Goal: Task Accomplishment & Management: Use online tool/utility

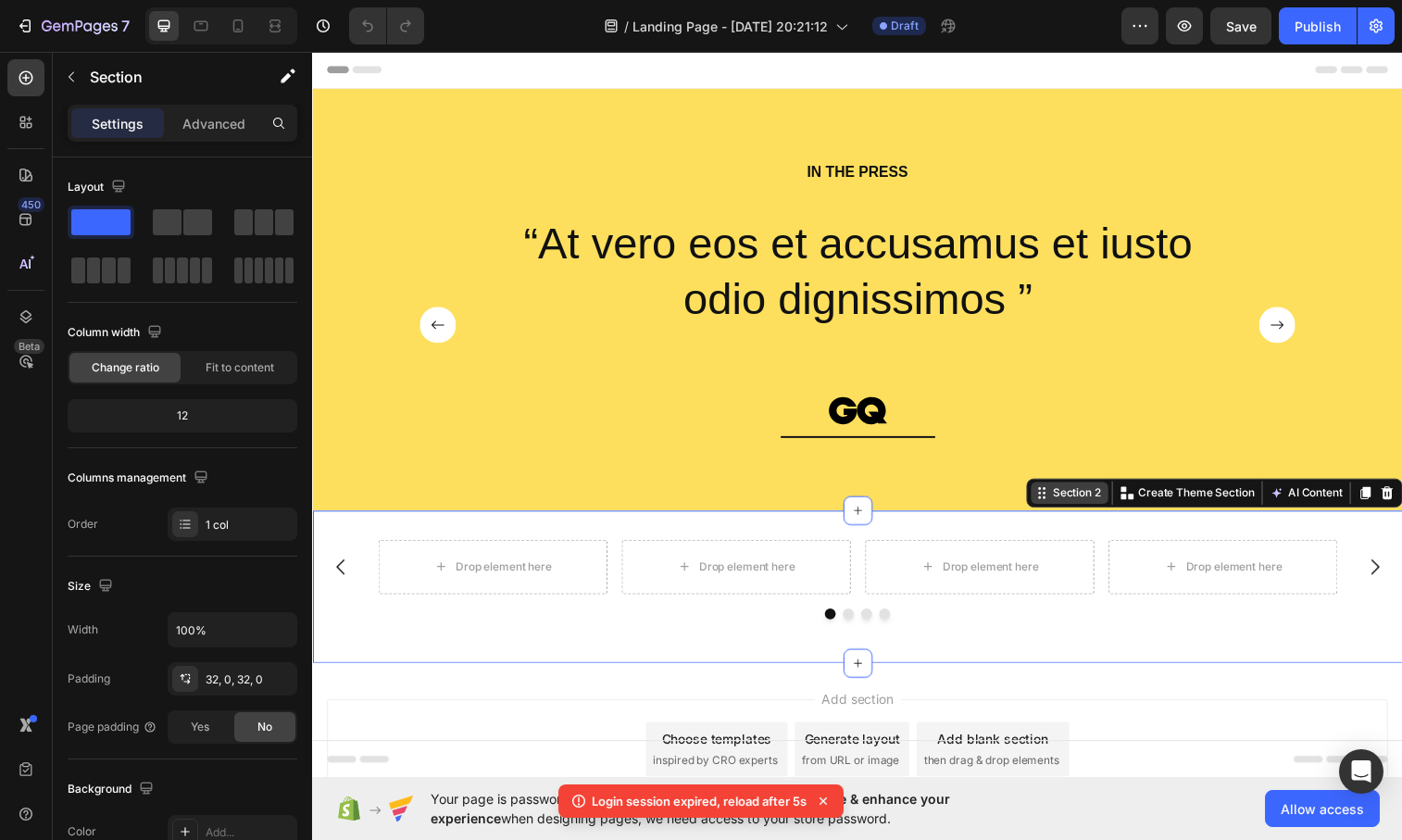
click at [1055, 509] on icon at bounding box center [1056, 501] width 15 height 15
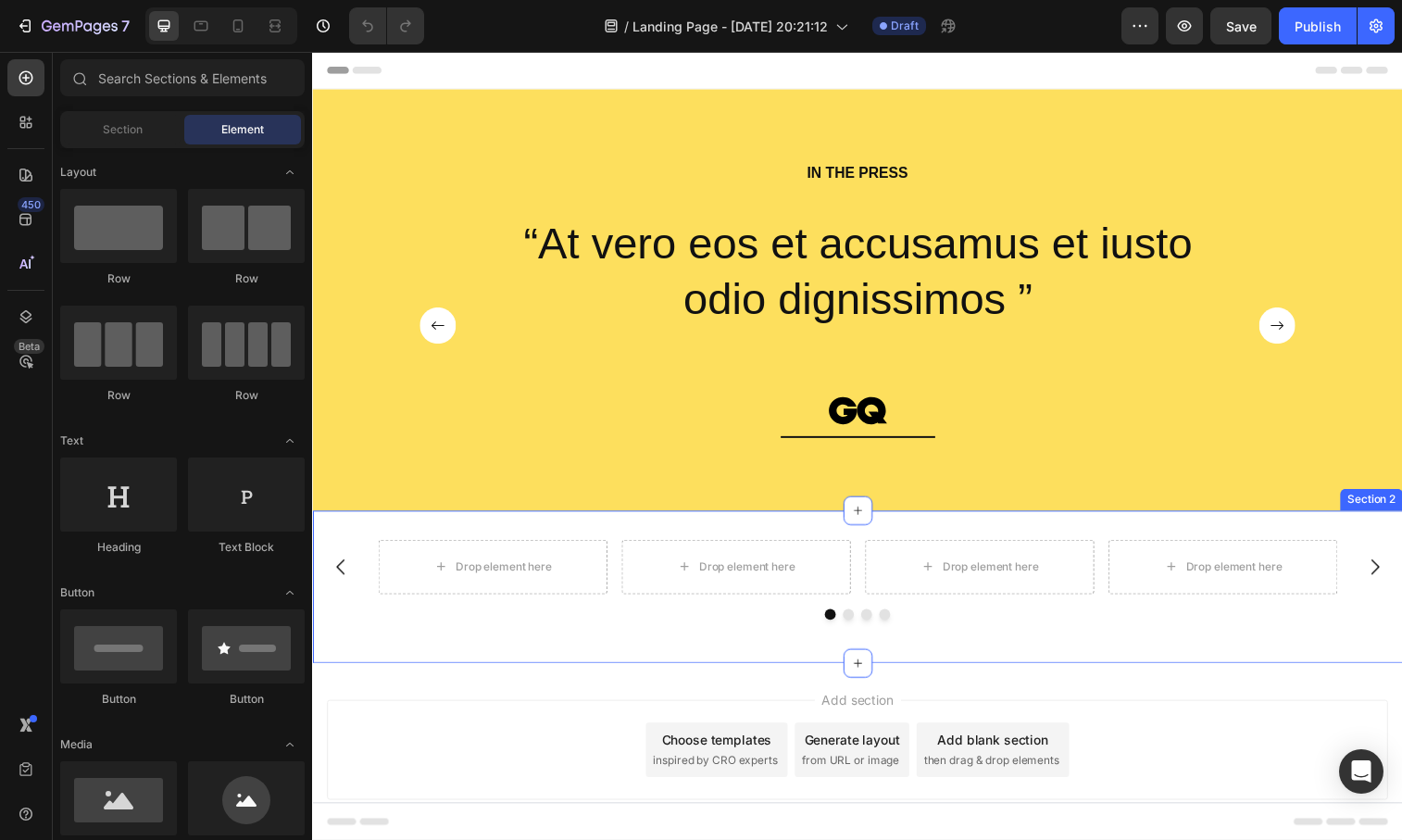
click at [738, 537] on div "Drop element here Drop element here Drop element here Drop element here Carouse…" at bounding box center [868, 597] width 1112 height 156
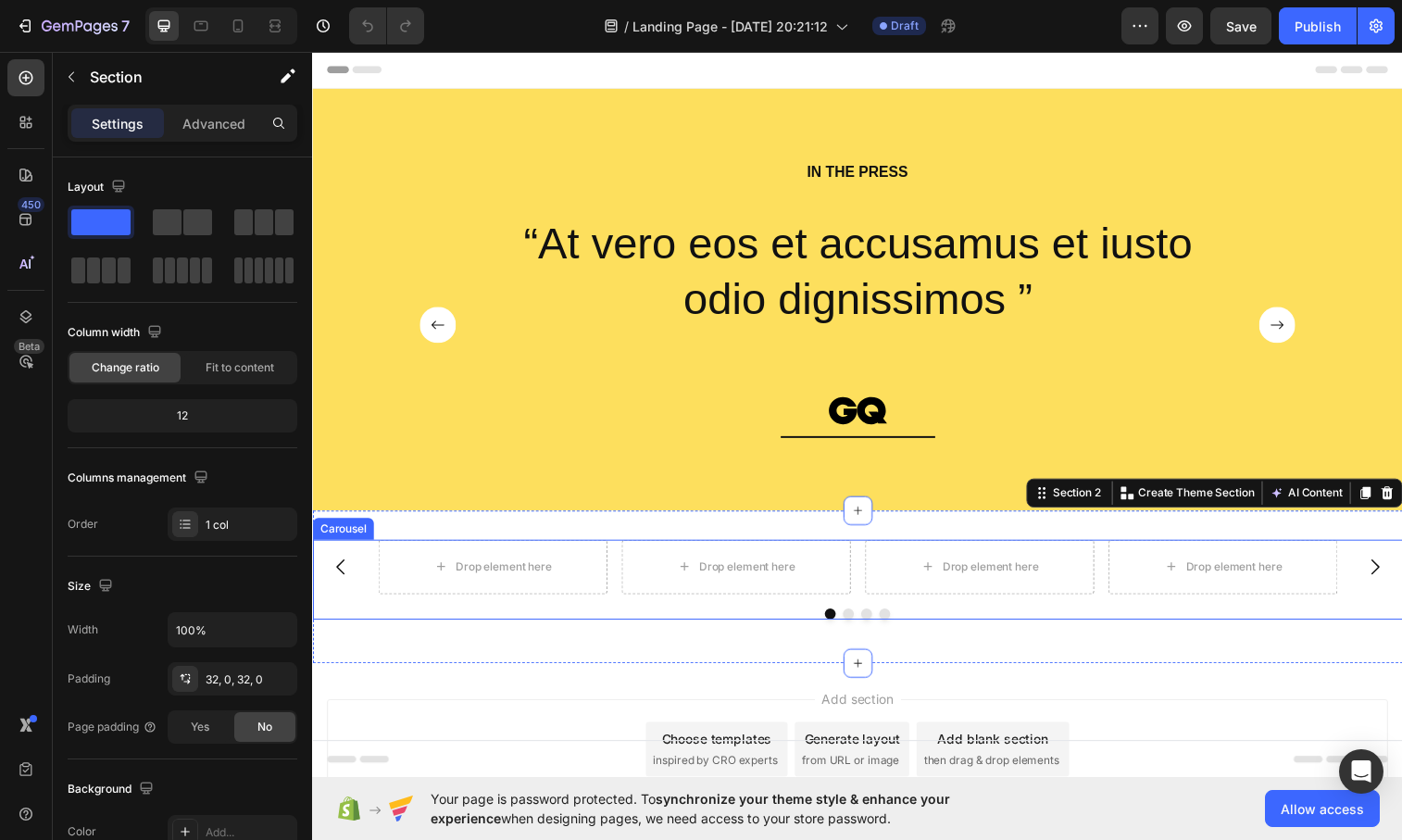
click at [623, 568] on div "Drop element here Drop element here Drop element here Drop element here" at bounding box center [868, 576] width 978 height 56
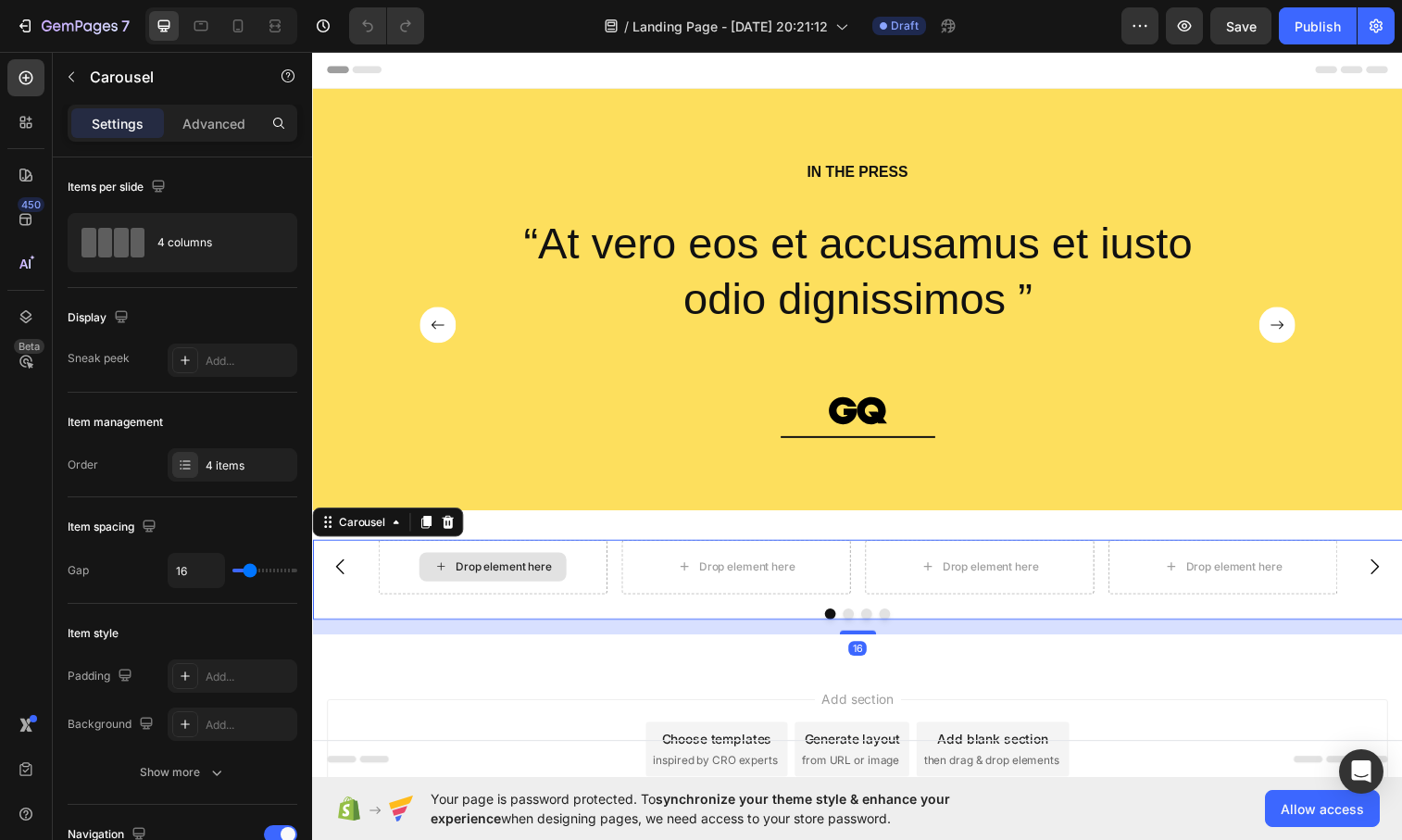
click at [594, 570] on div "Drop element here" at bounding box center [495, 576] width 234 height 56
click at [628, 536] on div "Drop element here Drop element here Drop element here Drop element here Carouse…" at bounding box center [868, 596] width 1112 height 156
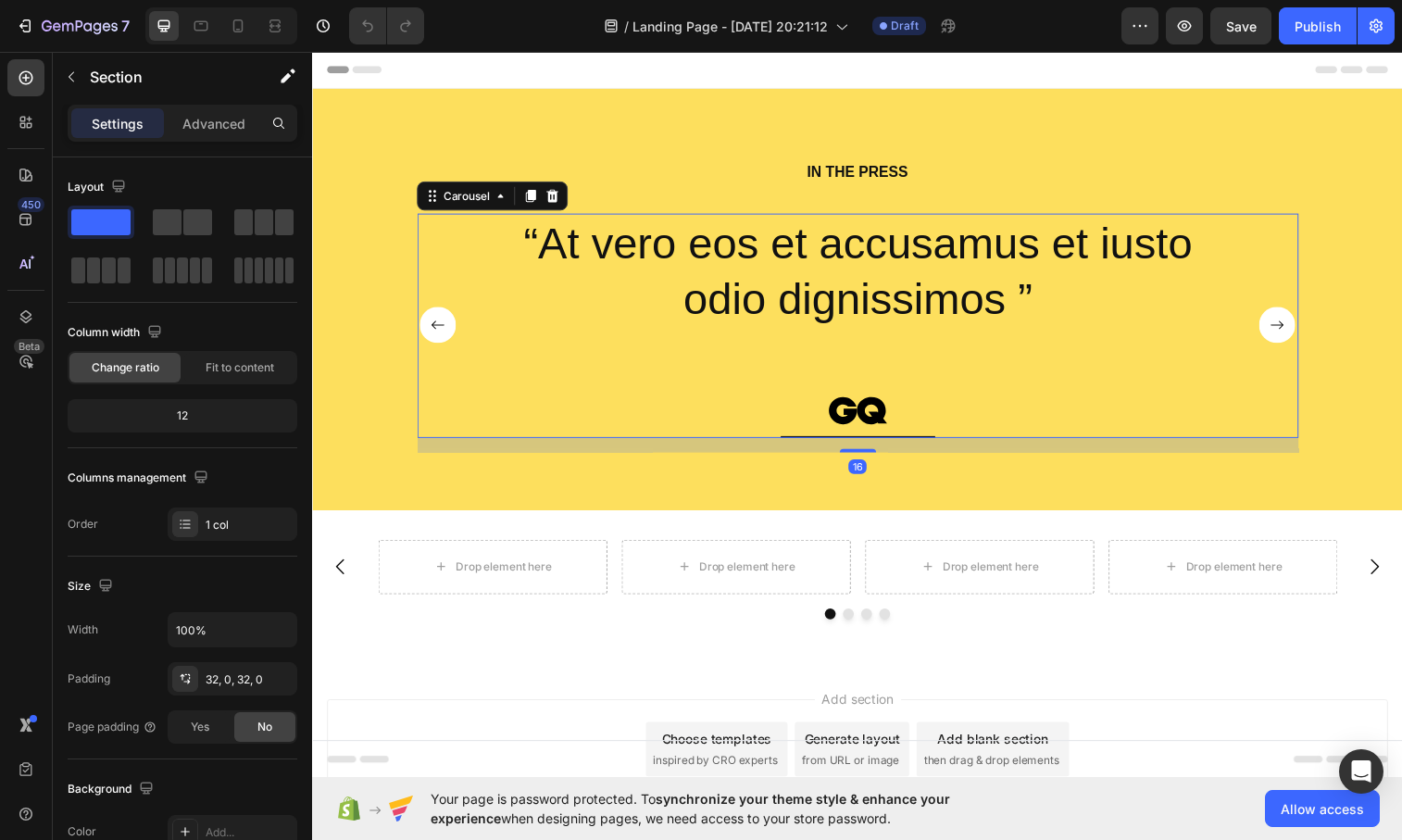
click at [668, 419] on div "“At vero eos et accusamus et iusto odio dignissimos ” Text Block Image Row" at bounding box center [868, 329] width 765 height 229
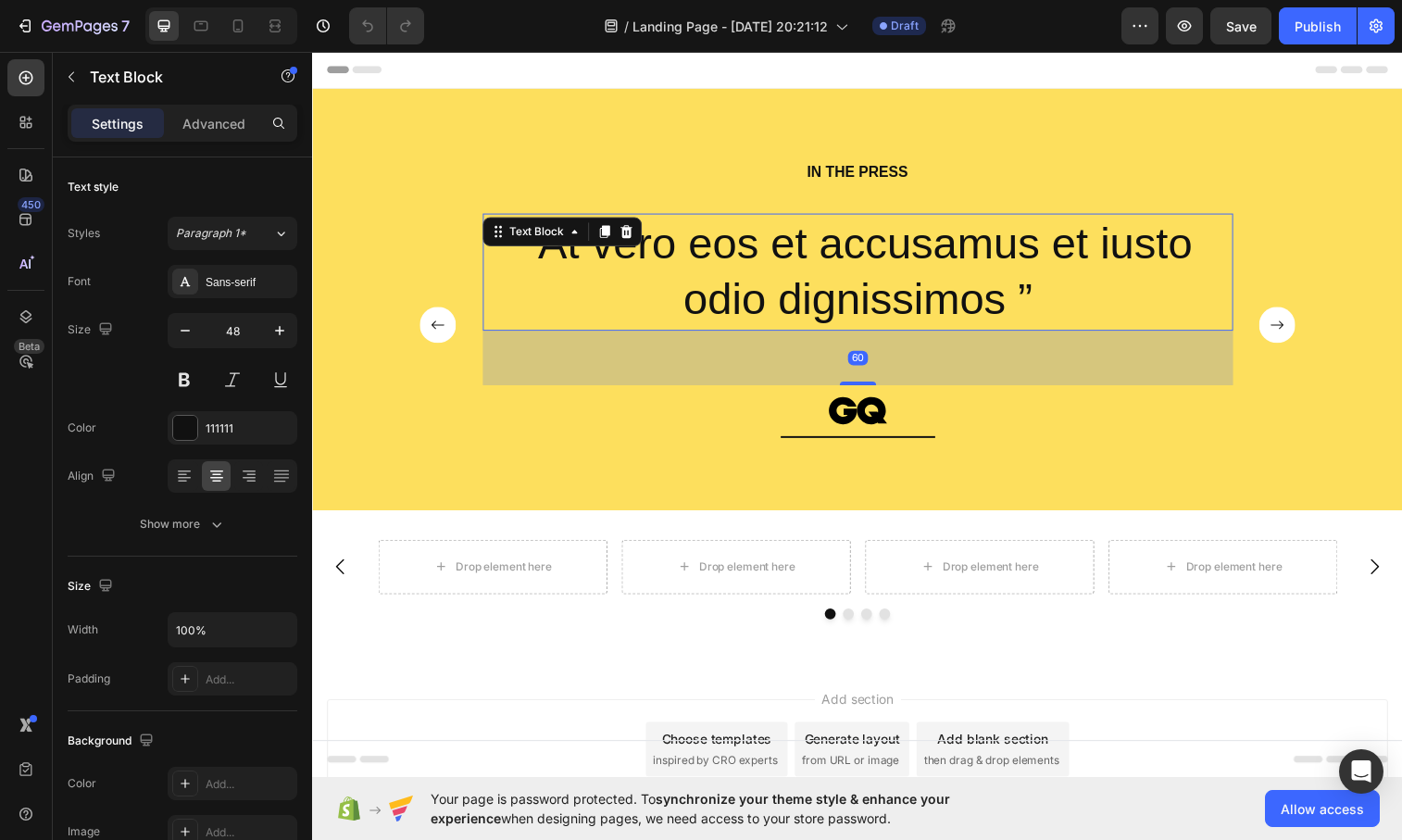
click at [798, 250] on p "“At vero eos et accusamus et iusto odio dignissimos ”" at bounding box center [868, 275] width 761 height 116
click at [826, 255] on p "“At vero eos et accusamus et iusto odio dignissimos ”" at bounding box center [868, 275] width 761 height 116
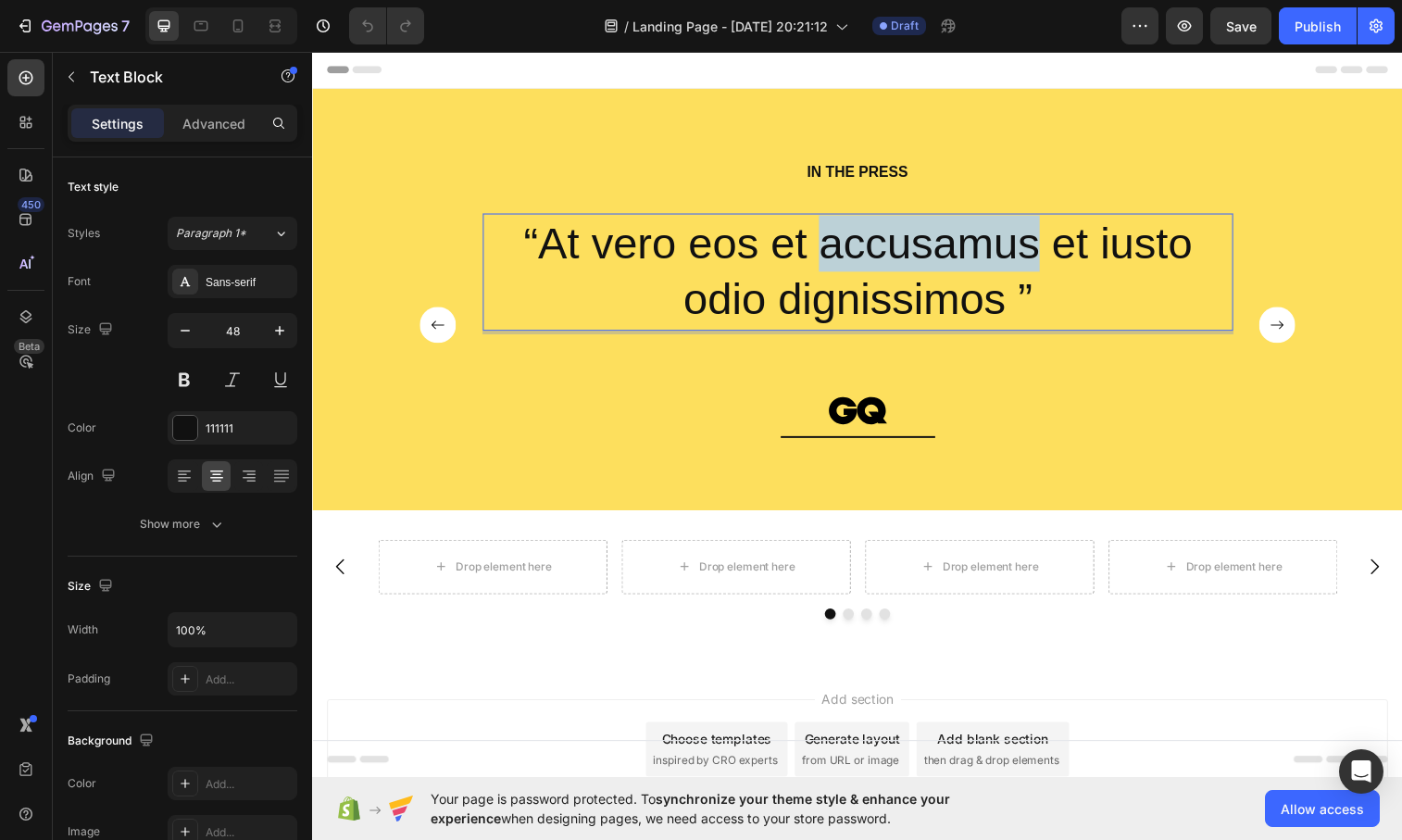
click at [826, 255] on p "“At vero eos et accusamus et iusto odio dignissimos ”" at bounding box center [868, 275] width 761 height 116
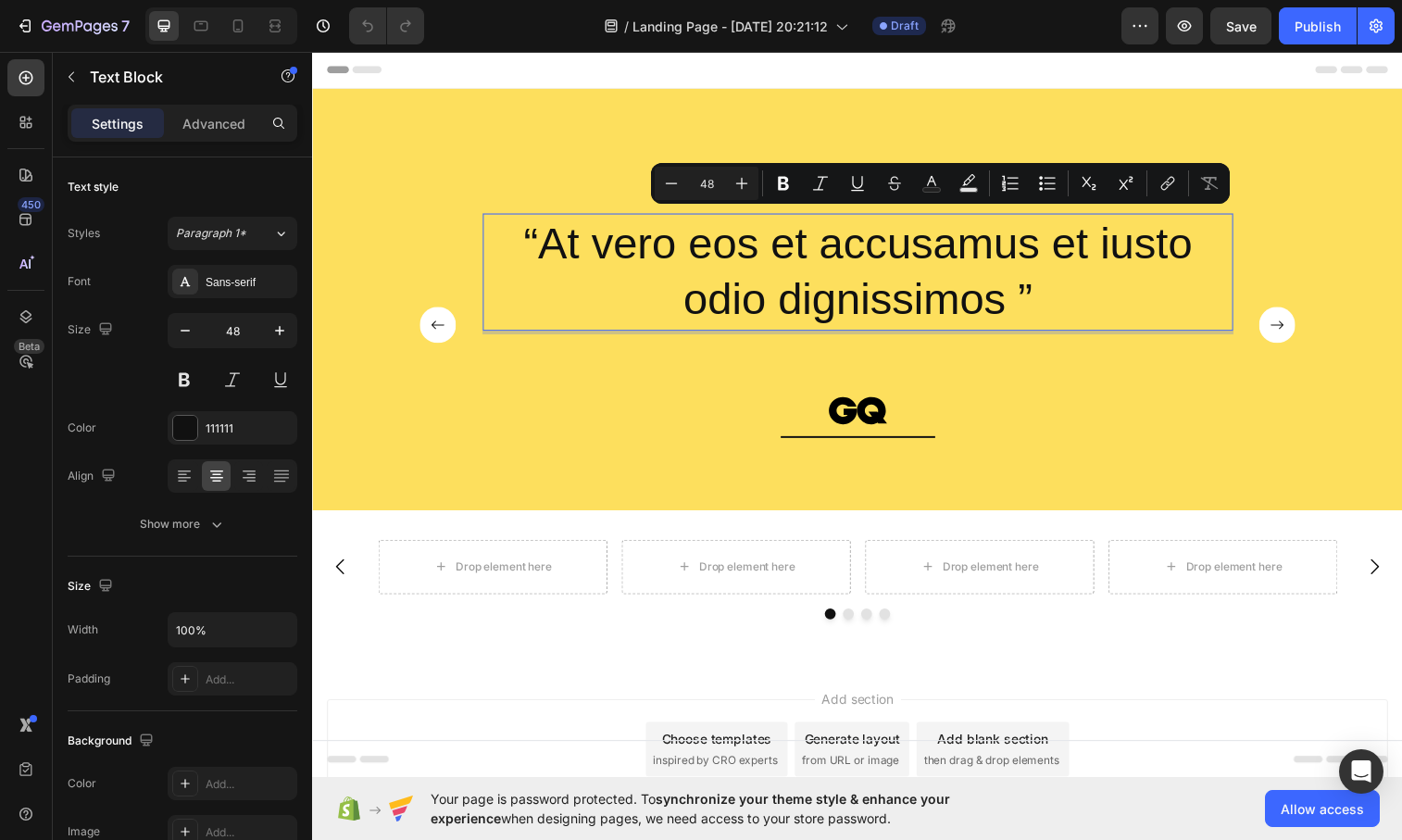
drag, startPoint x: 944, startPoint y: 310, endPoint x: 945, endPoint y: 327, distance: 17.0
click at [944, 310] on p "“At vero eos et accusamus et iusto odio dignissimos ”" at bounding box center [868, 275] width 761 height 116
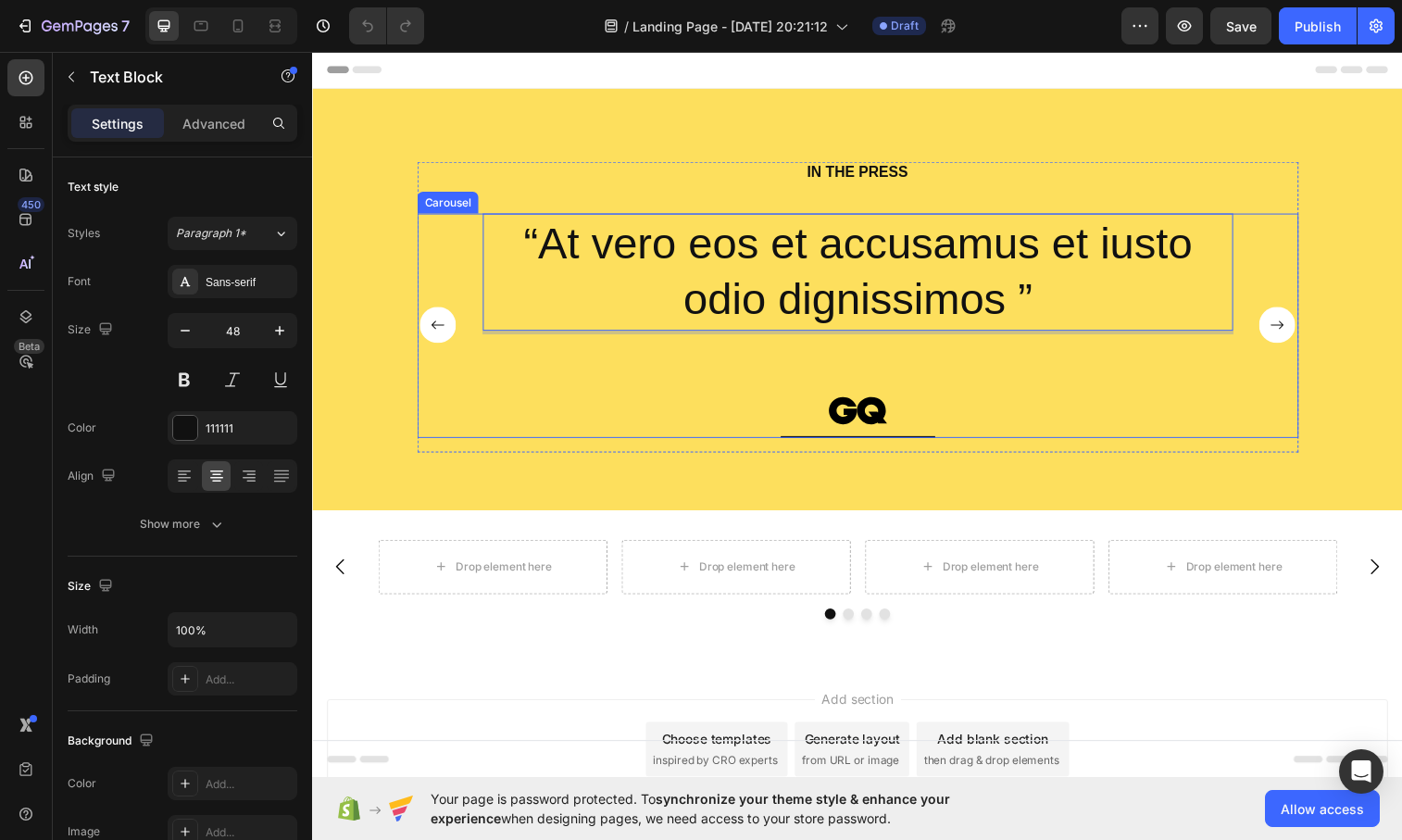
click at [948, 395] on div "“At vero eos et accusamus et iusto odio dignissimos ” Text Block 60 Image Row" at bounding box center [868, 329] width 765 height 229
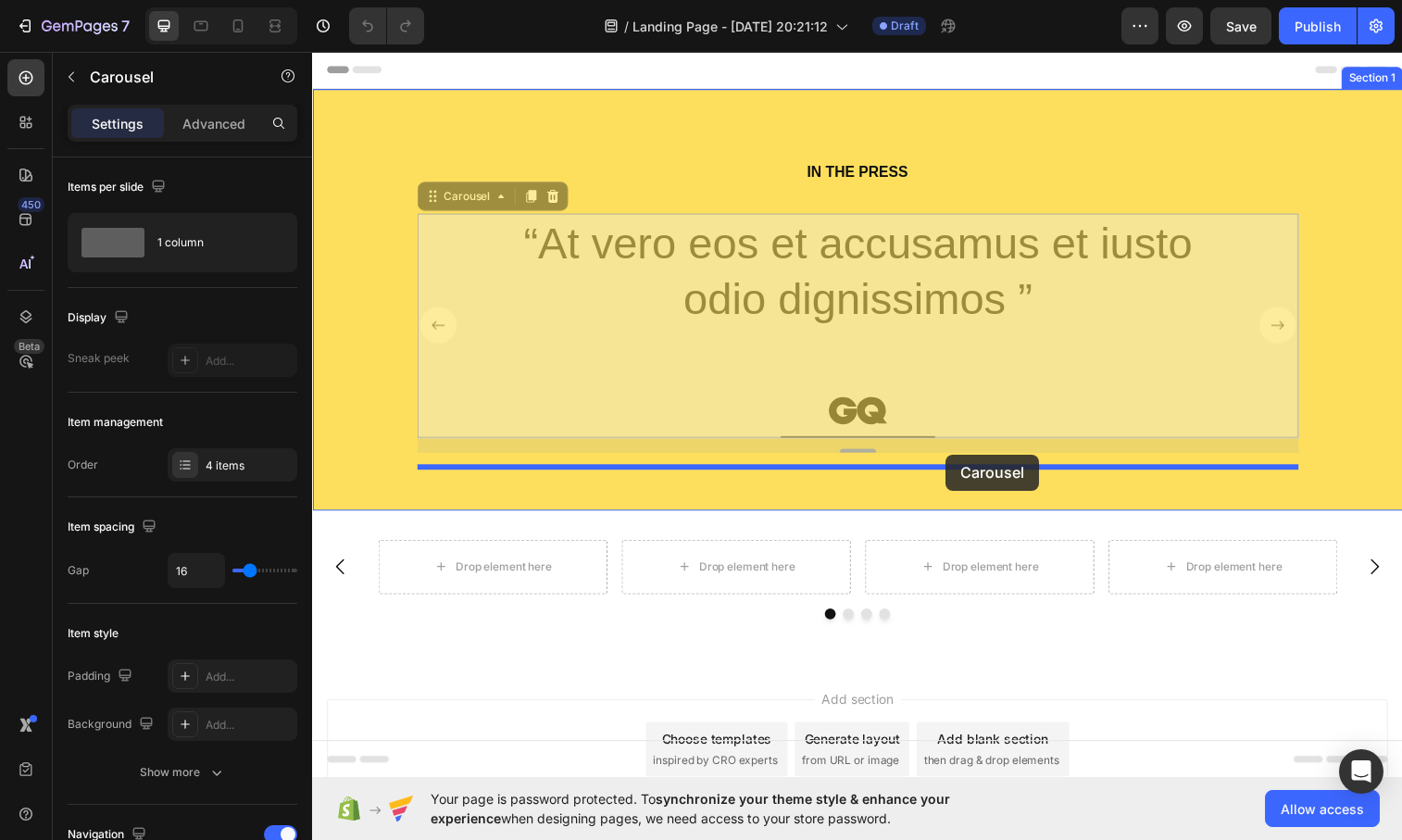
drag, startPoint x: 963, startPoint y: 438, endPoint x: 958, endPoint y: 462, distance: 24.5
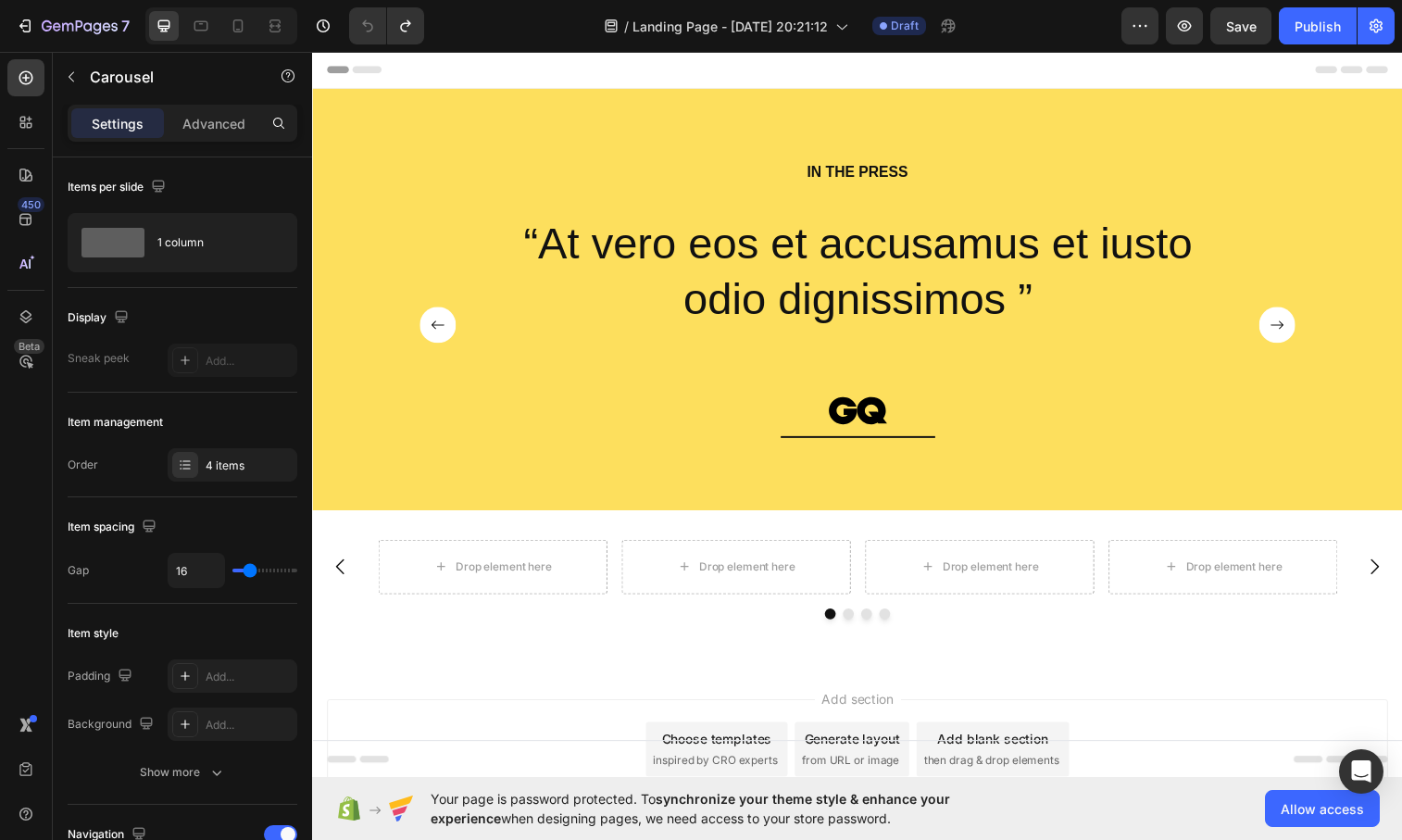
click at [949, 342] on div "“At vero eos et accusamus et iusto odio dignissimos ” Text Block Image Row" at bounding box center [868, 329] width 765 height 229
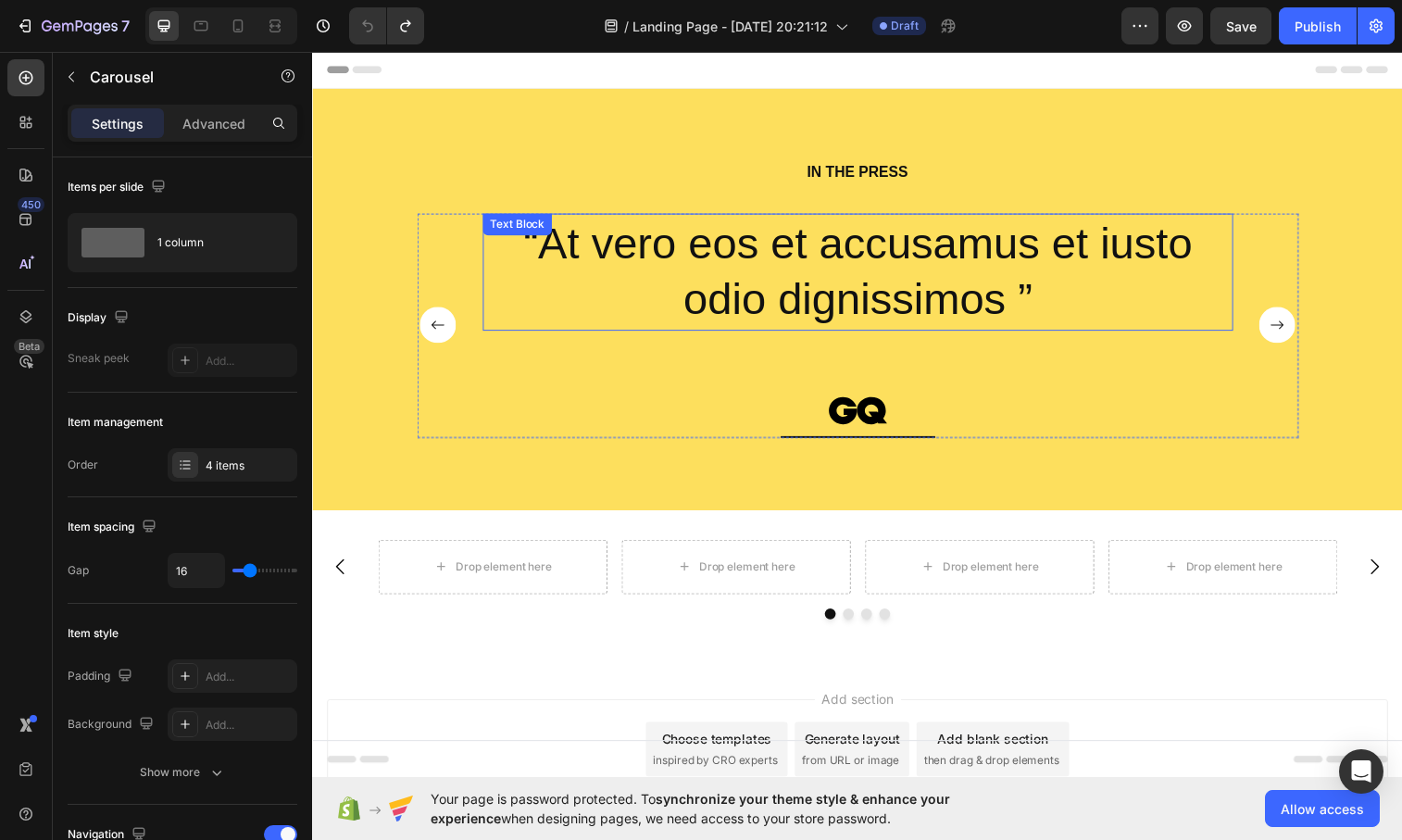
click at [903, 277] on p "“At vero eos et accusamus et iusto odio dignissimos ”" at bounding box center [868, 275] width 761 height 116
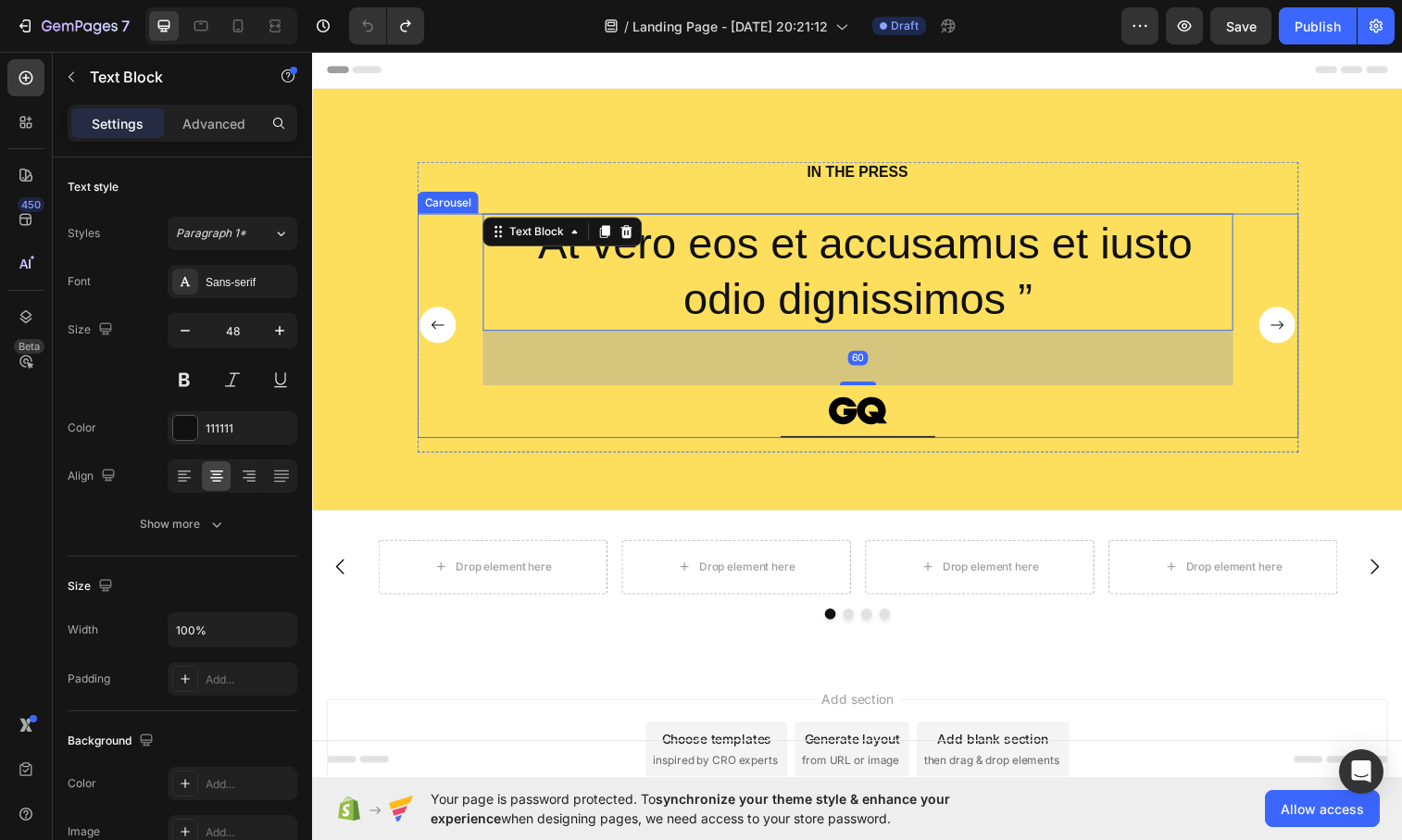
click at [1040, 422] on div "“At vero eos et accusamus et iusto odio dignissimos ” Text Block 60 Image Row" at bounding box center [868, 329] width 765 height 229
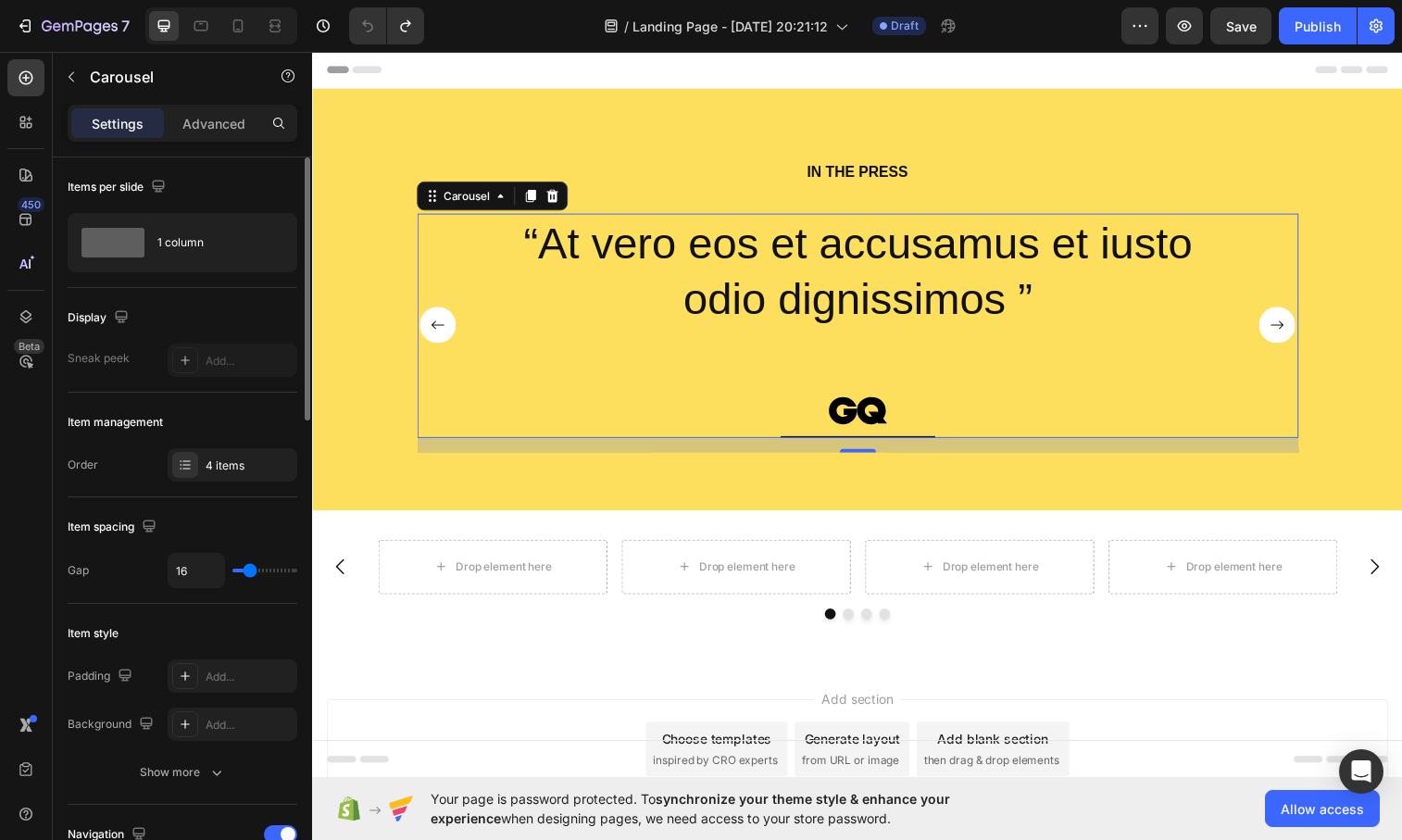
type input "20"
type input "22"
type input "23"
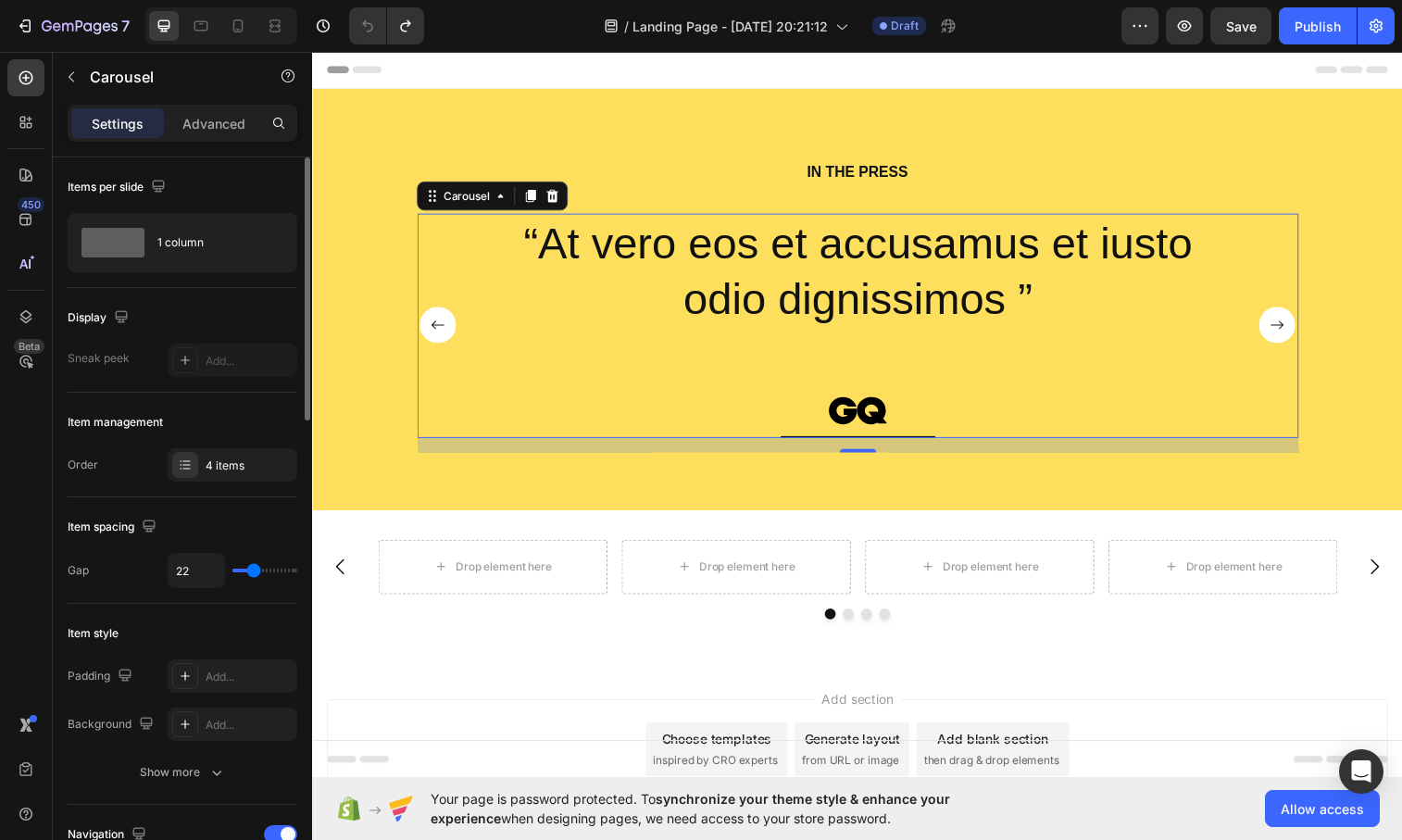
type input "23"
type input "24"
type input "25"
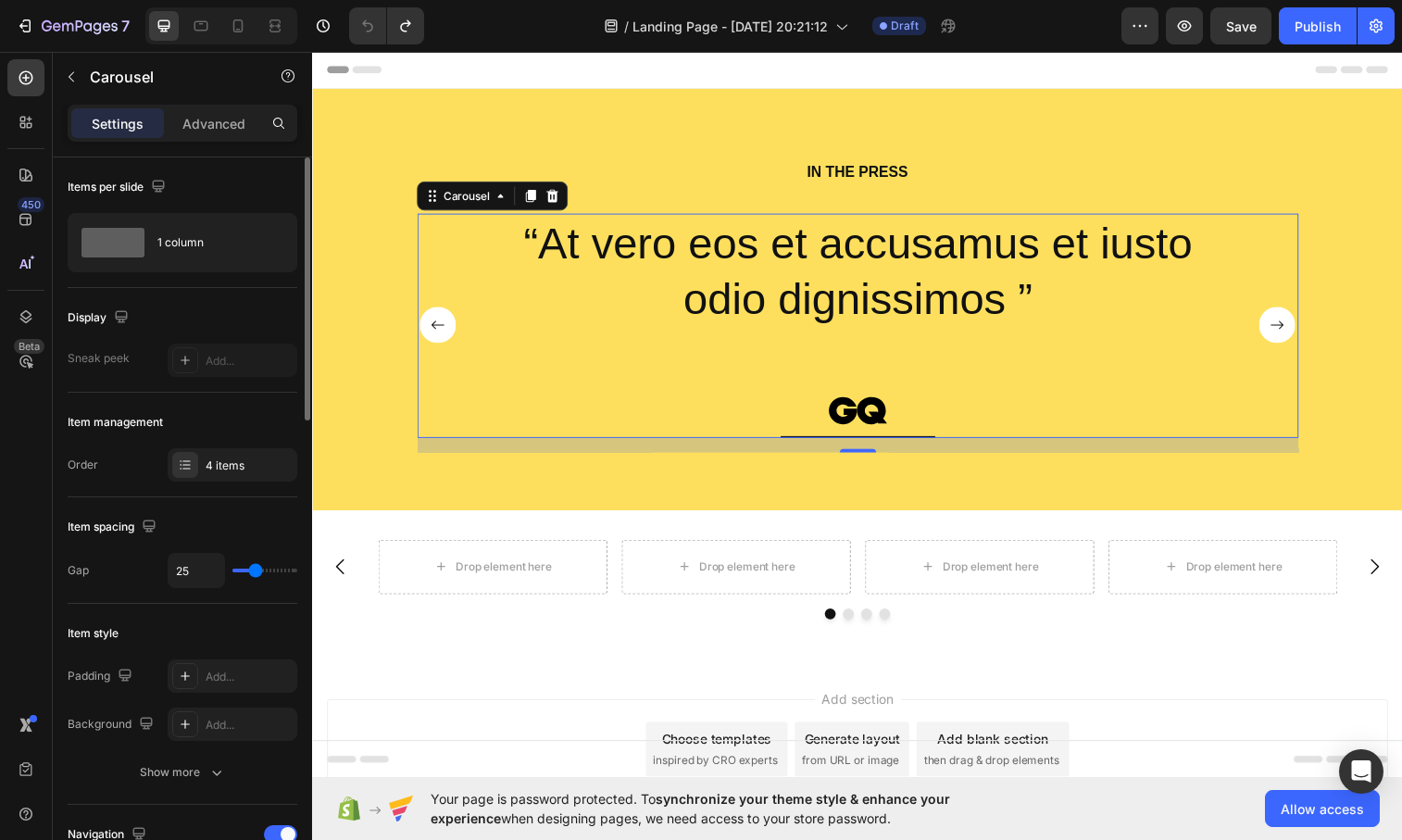
type input "29"
type input "30"
type input "31"
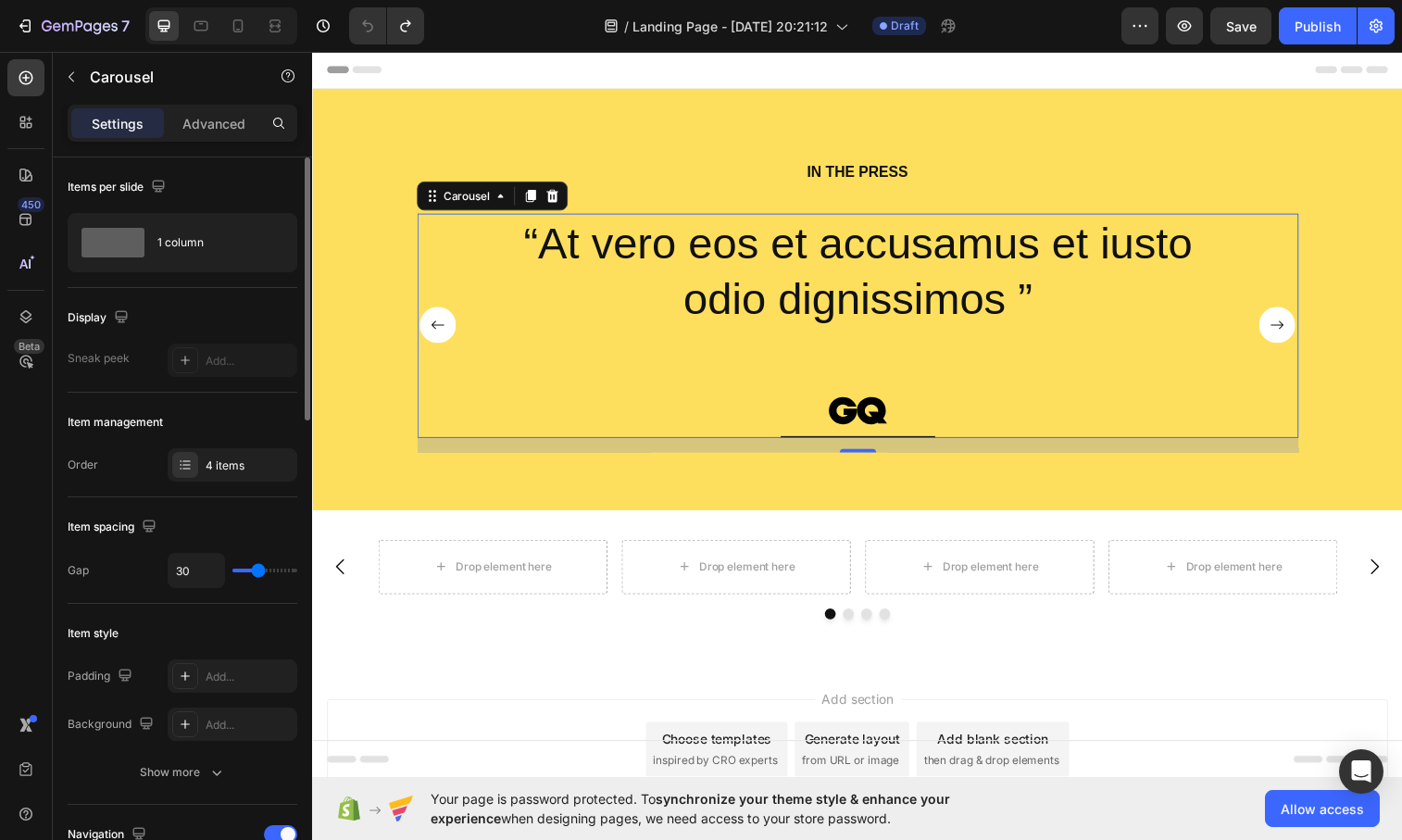
type input "31"
type input "32"
type input "36"
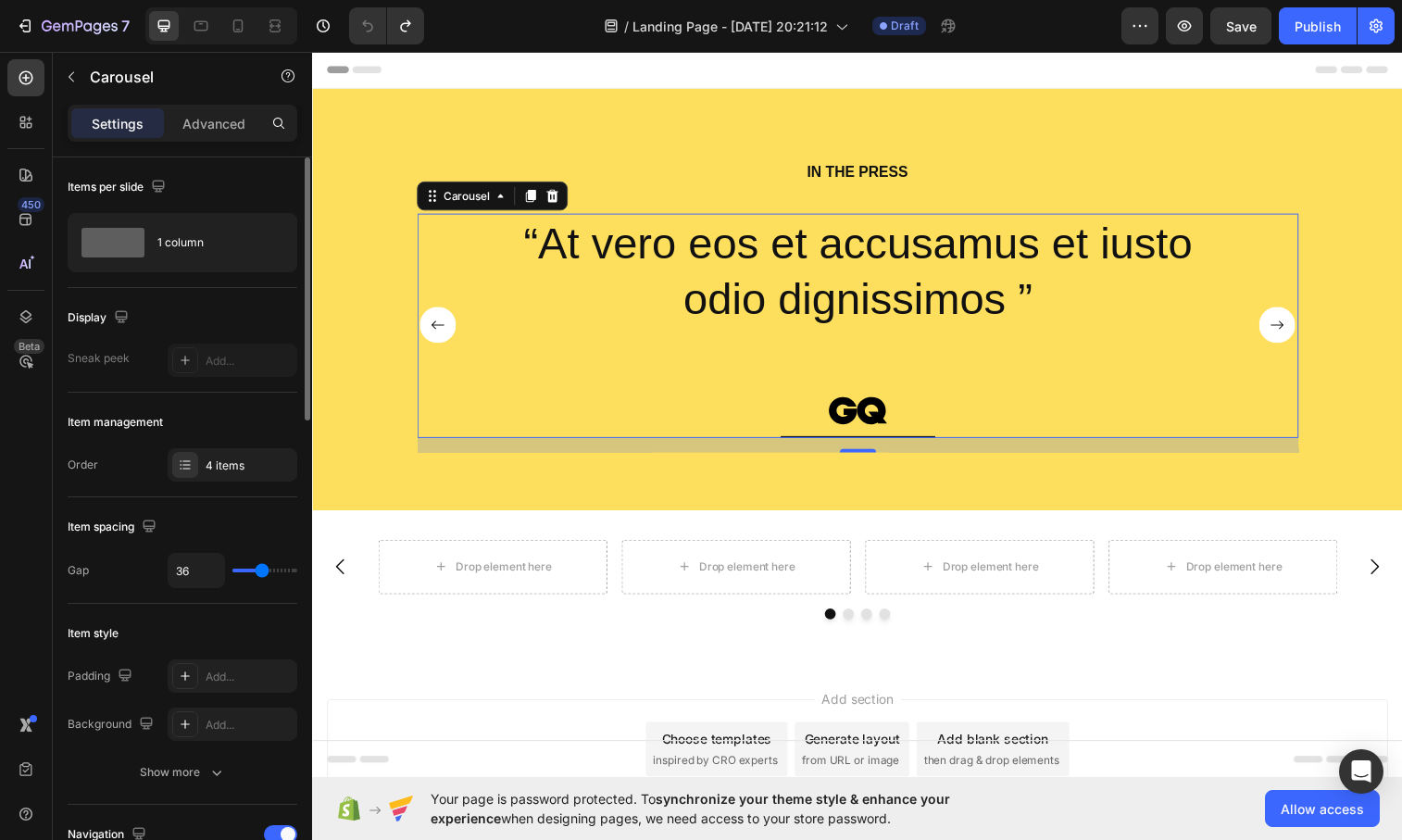
type input "37"
type input "38"
type input "39"
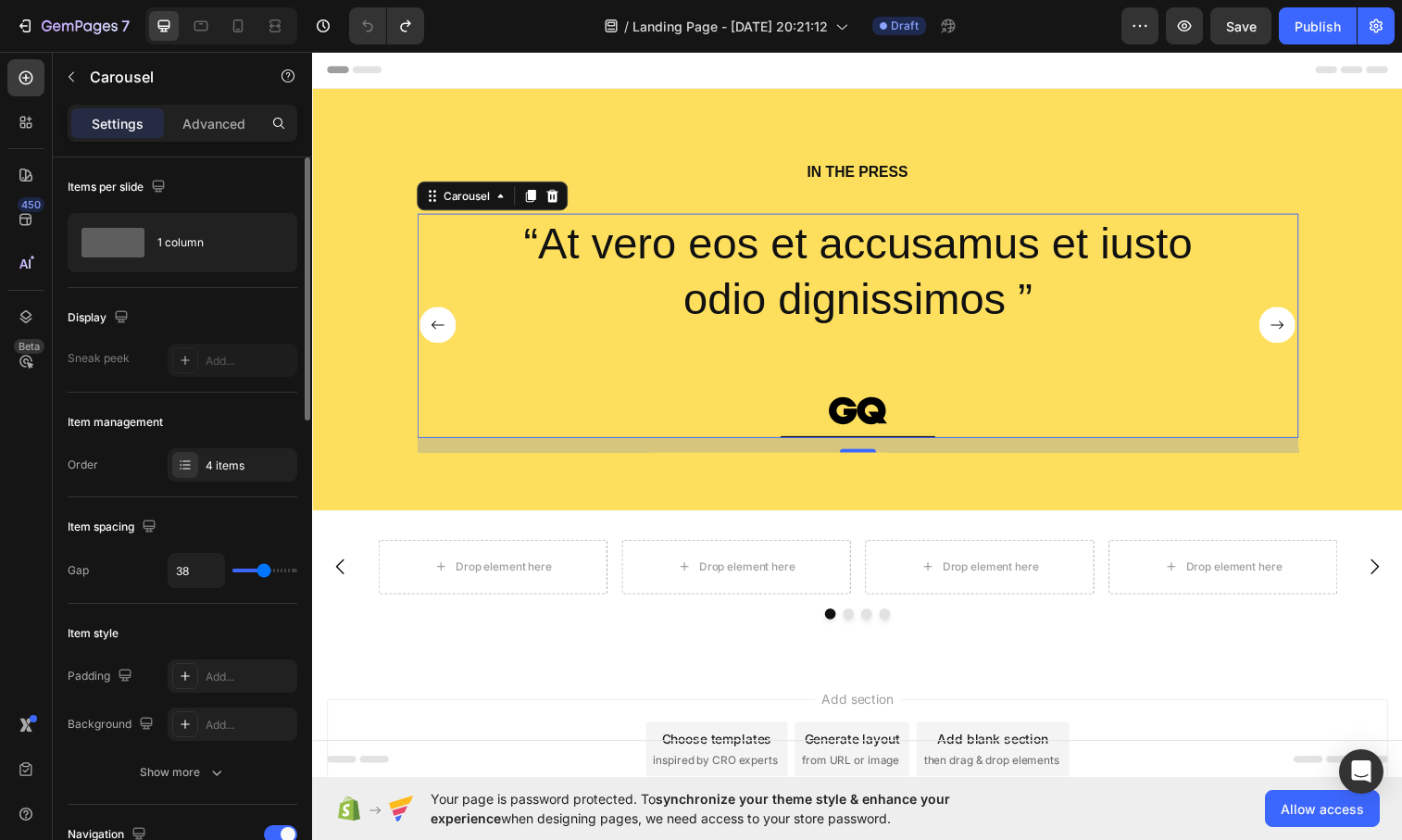
type input "39"
type input "43"
type input "45"
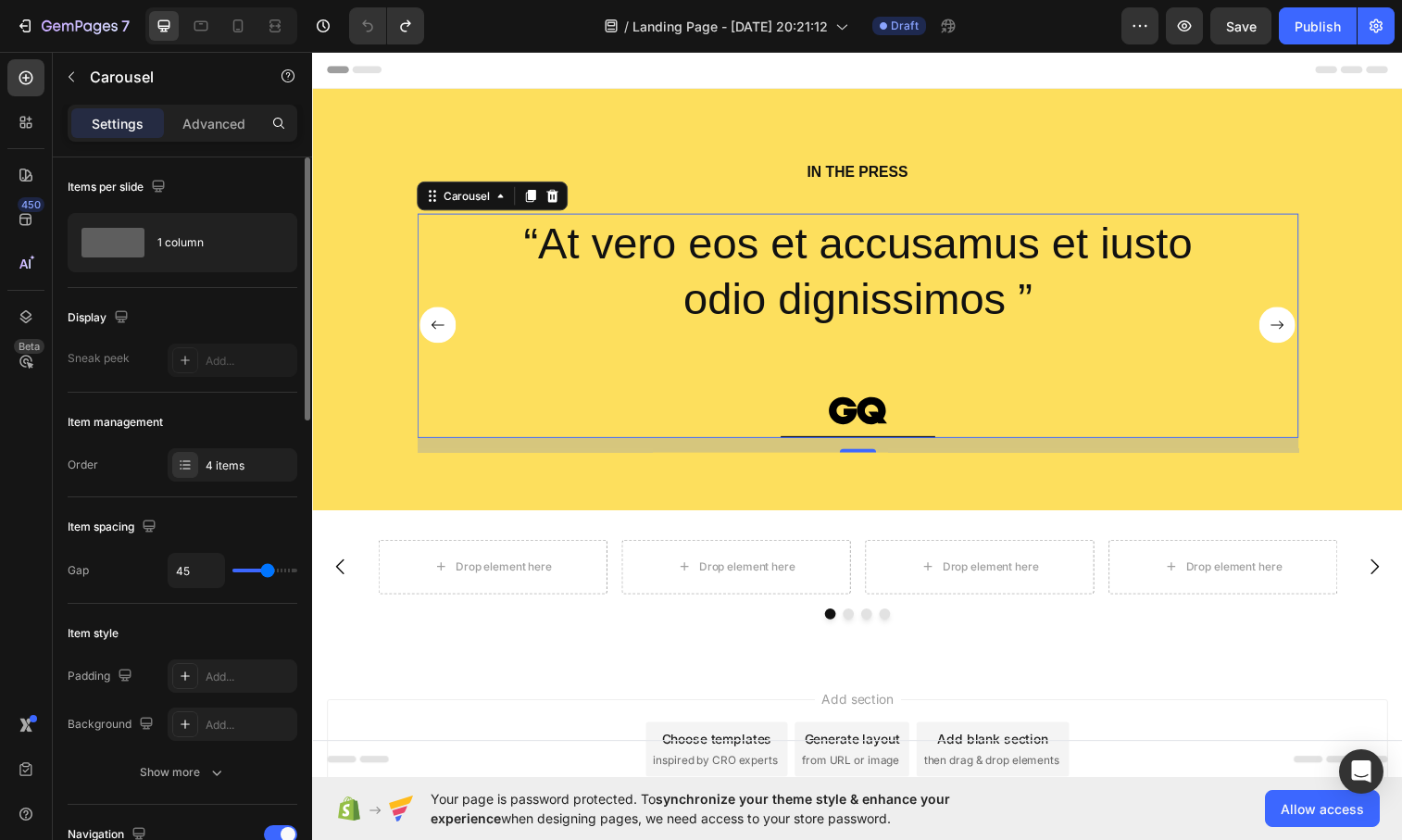
type input "46"
type input "47"
type input "48"
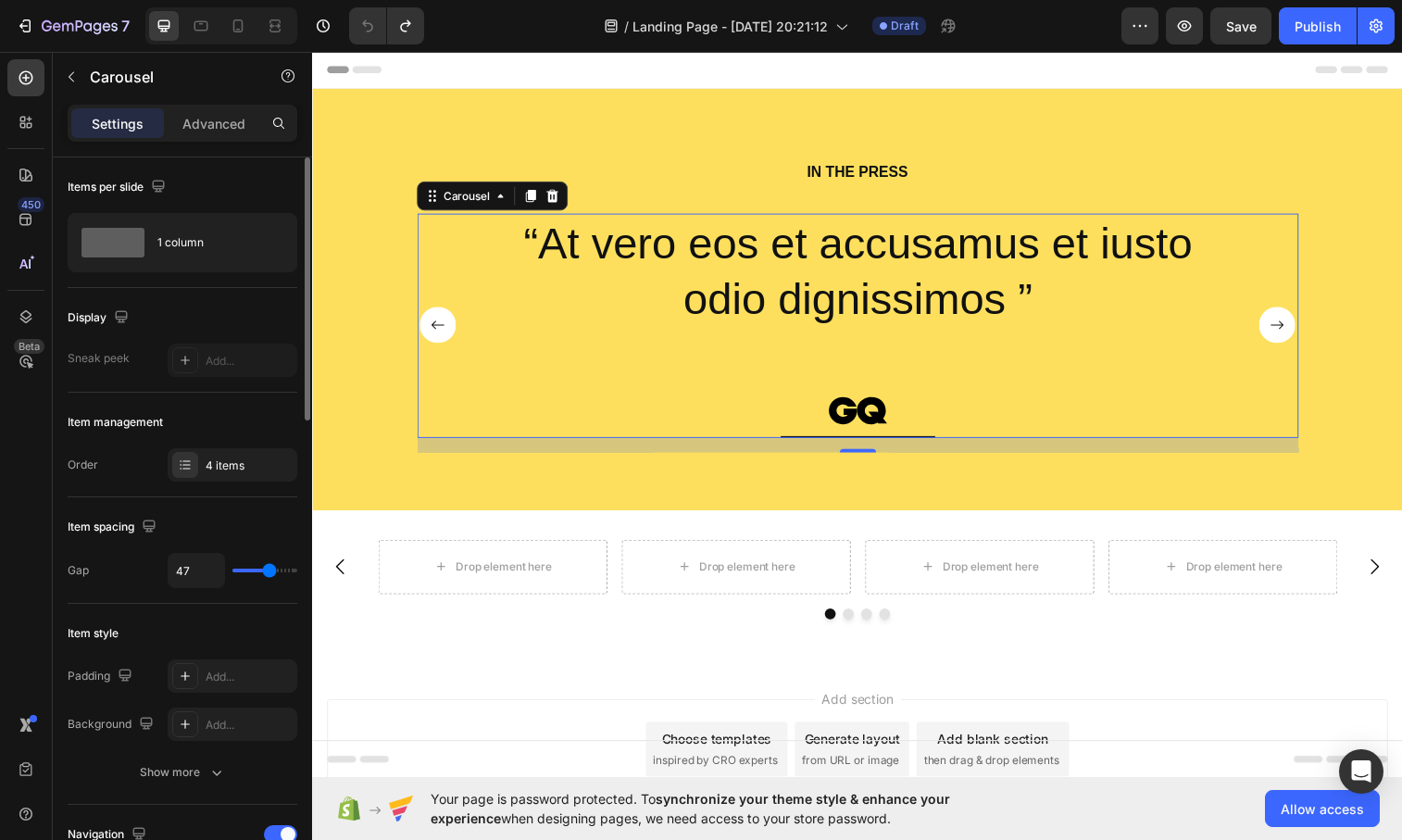
type input "48"
type input "53"
type input "55"
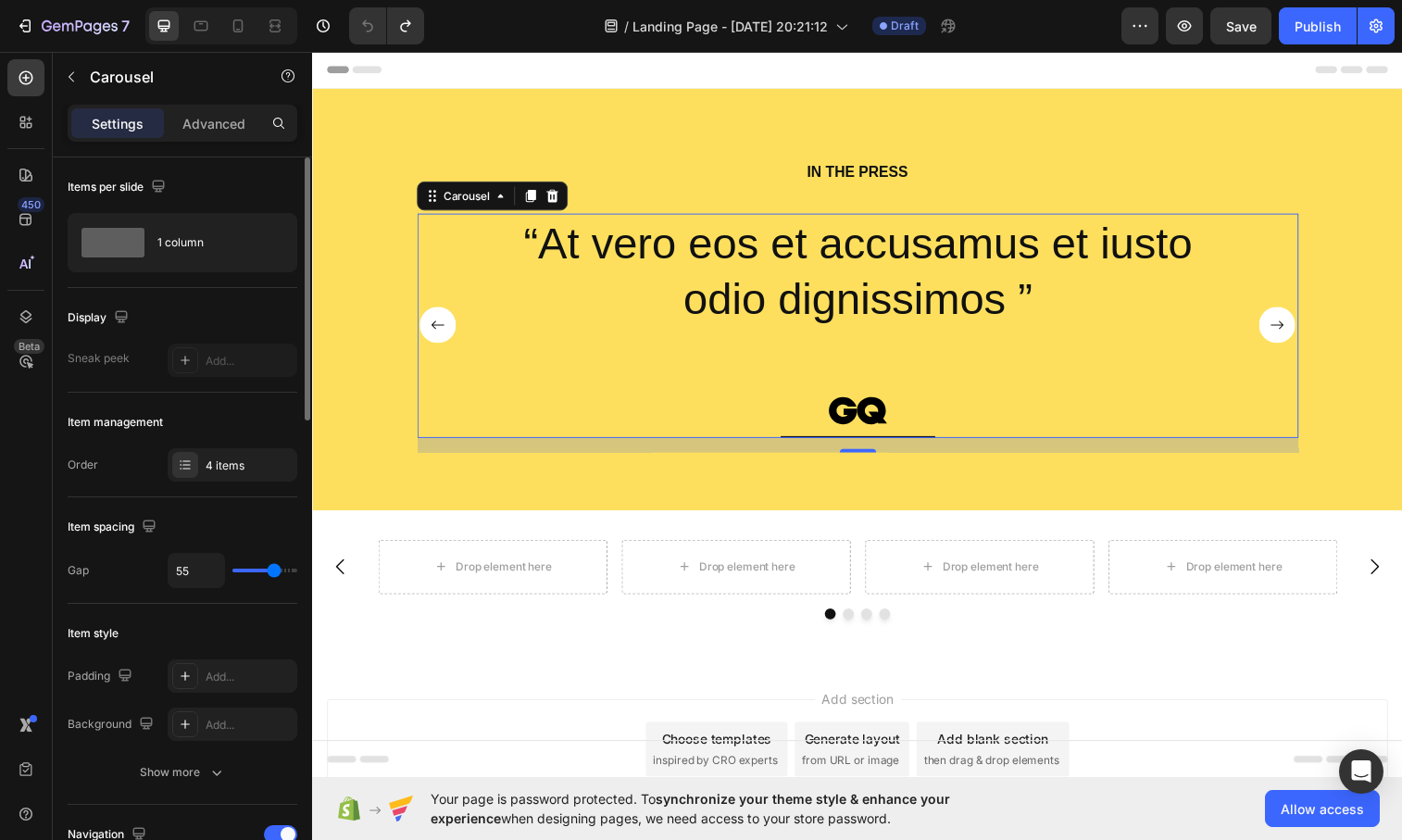
type input "7"
type input "6"
type input "5"
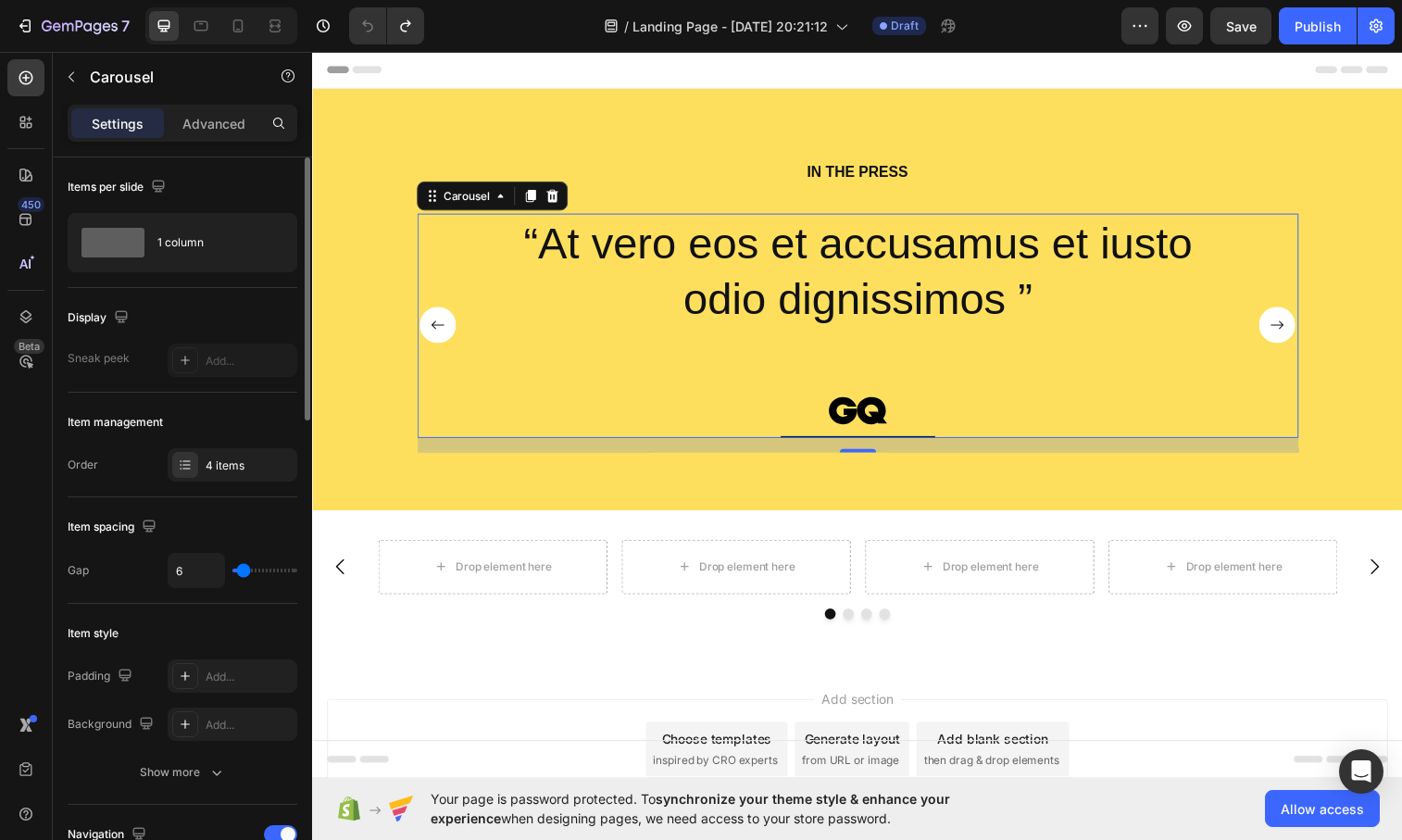
type input "5"
type input "2"
type input "0"
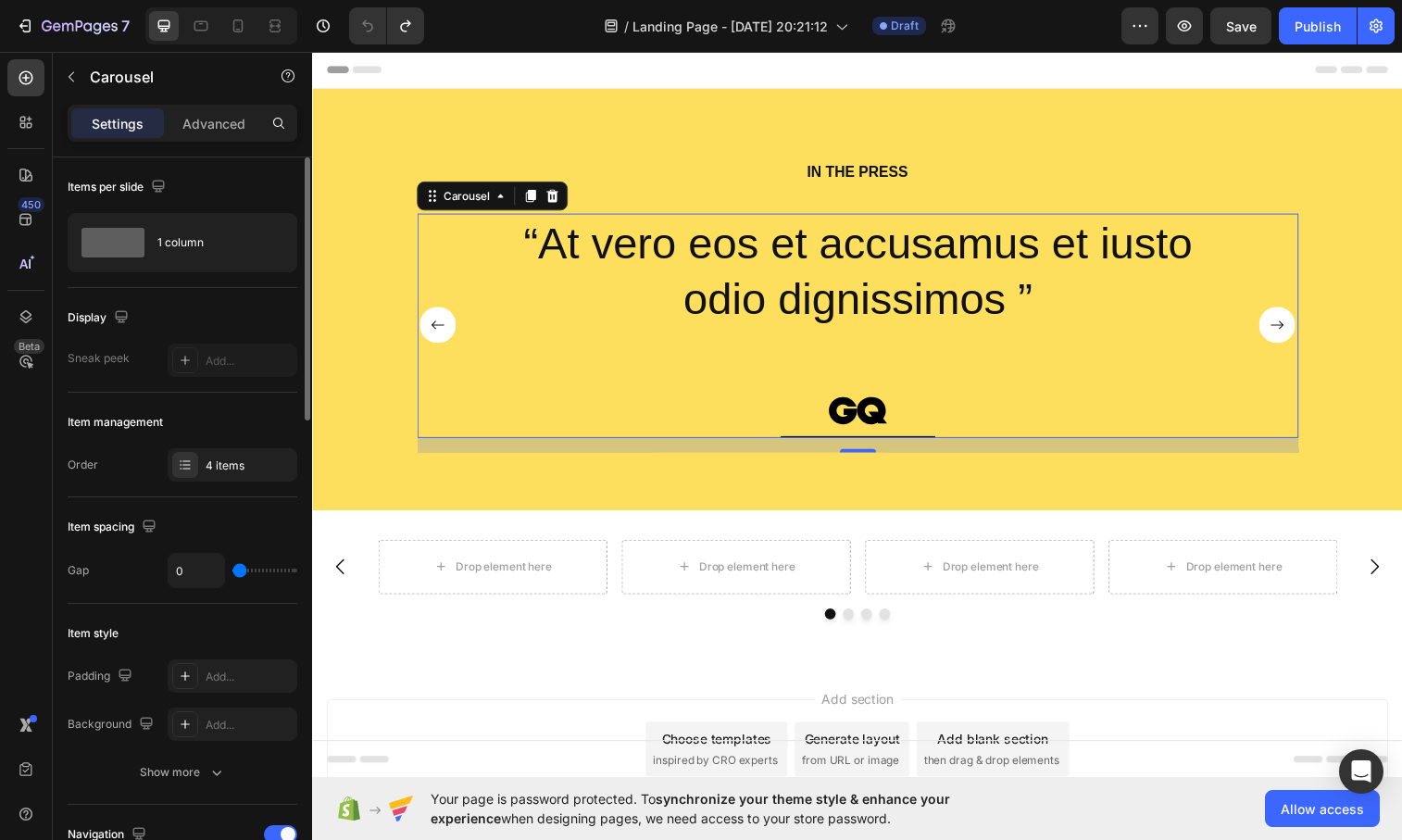
type input "10"
click at [247, 569] on input "range" at bounding box center [265, 570] width 65 height 4
type input "45"
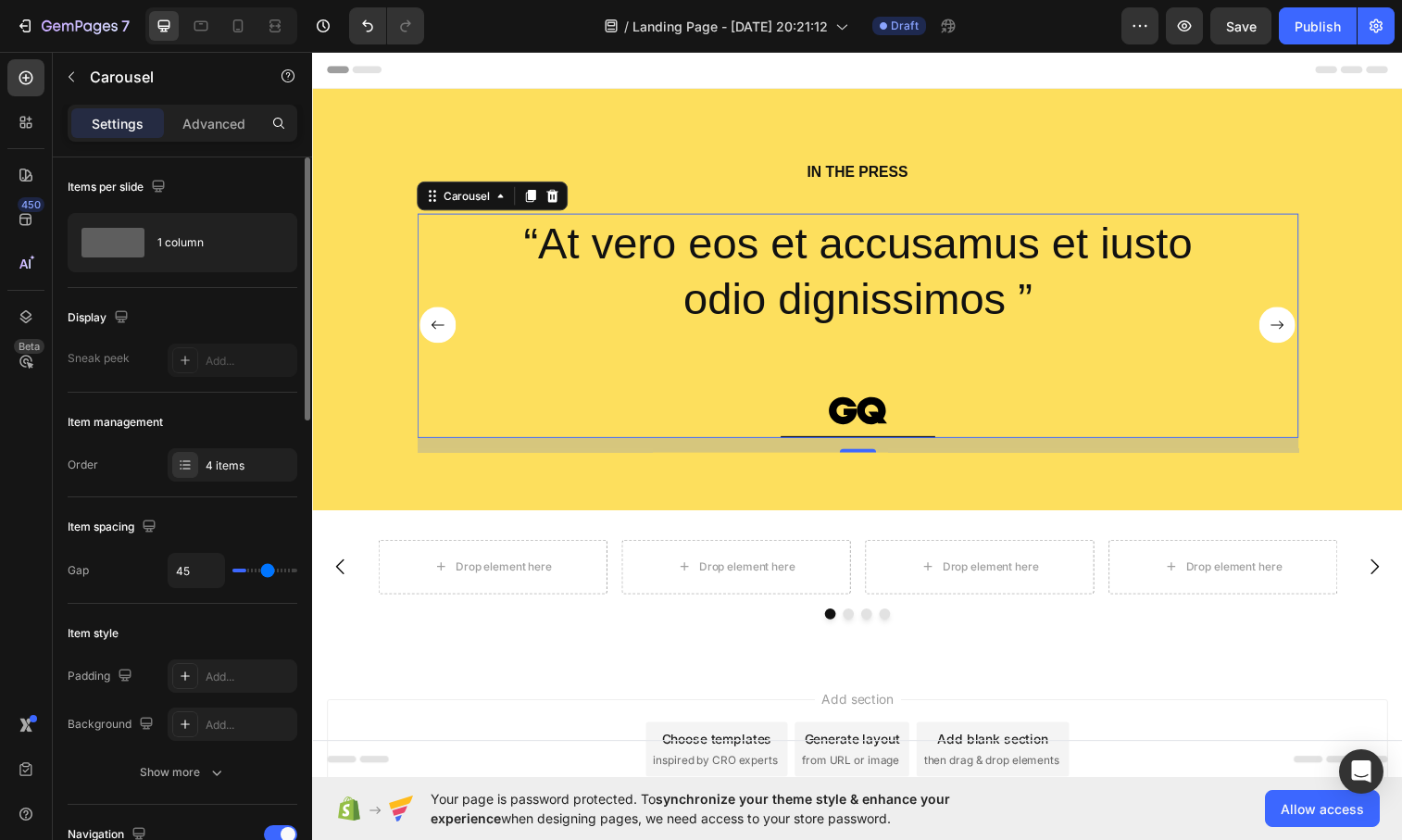
type input "48"
type input "51"
type input "54"
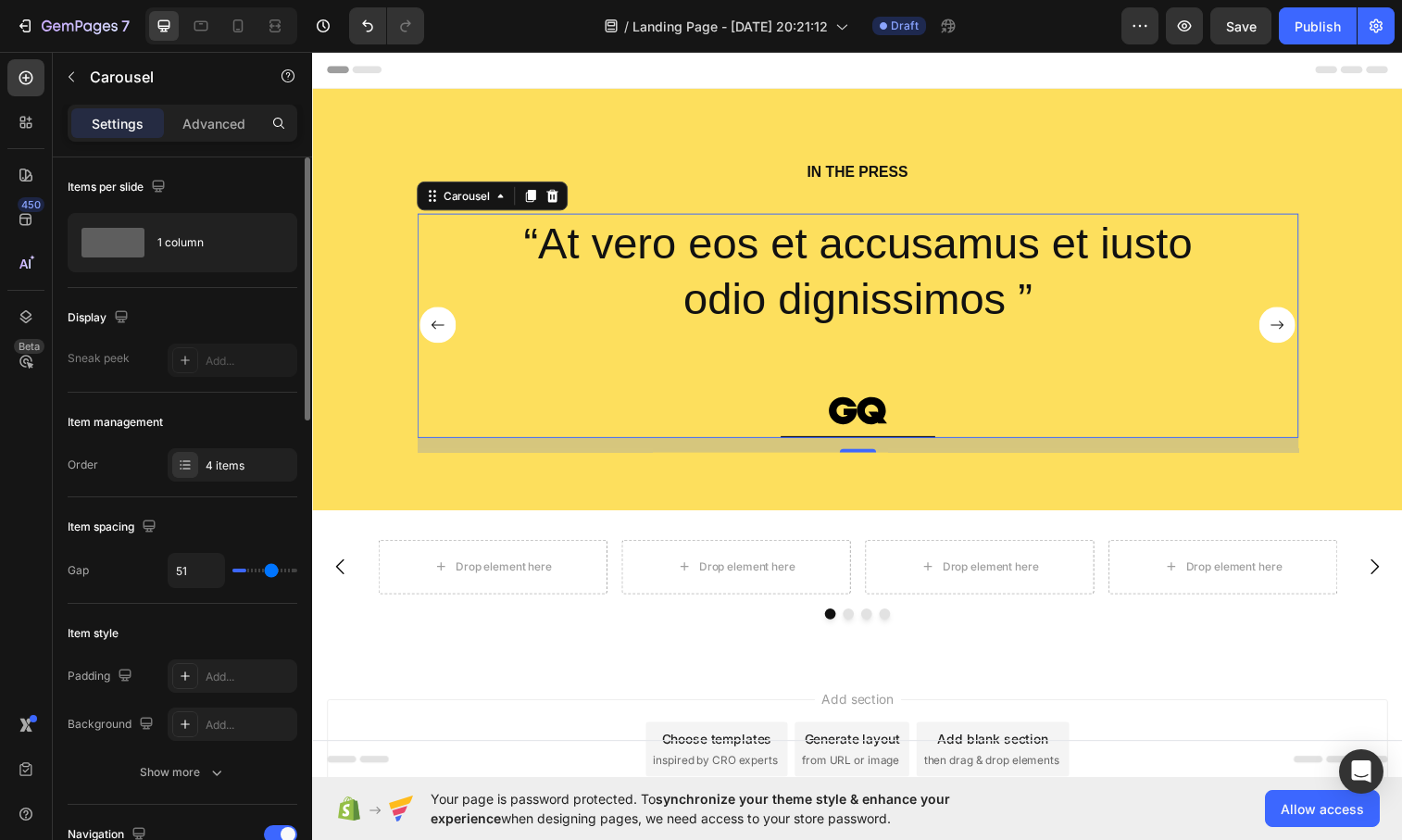
type input "54"
type input "55"
drag, startPoint x: 248, startPoint y: 569, endPoint x: 273, endPoint y: 571, distance: 25.1
type input "55"
click at [273, 571] on input "range" at bounding box center [265, 570] width 65 height 4
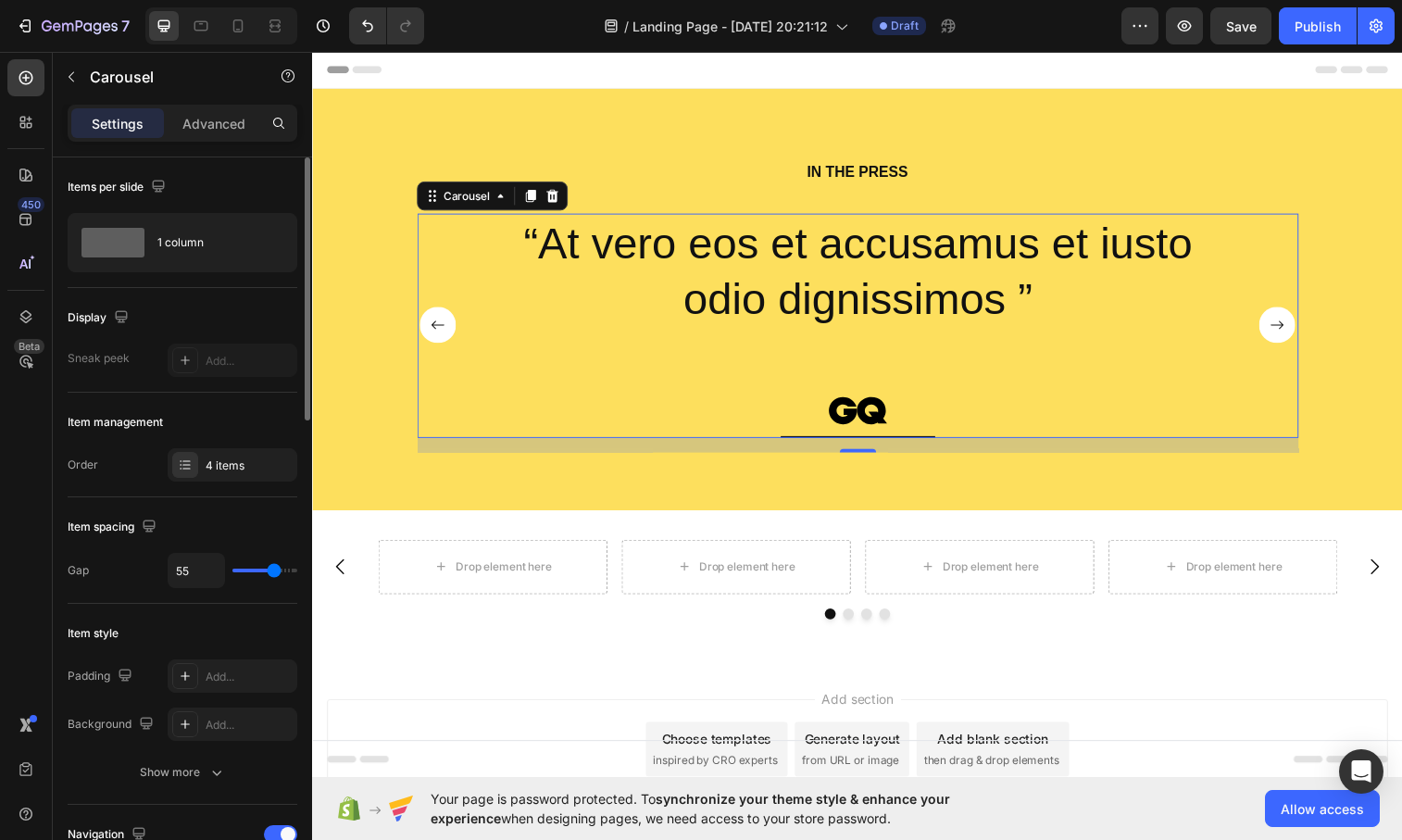
type input "36"
type input "34"
drag, startPoint x: 275, startPoint y: 570, endPoint x: 260, endPoint y: 570, distance: 15.0
type input "34"
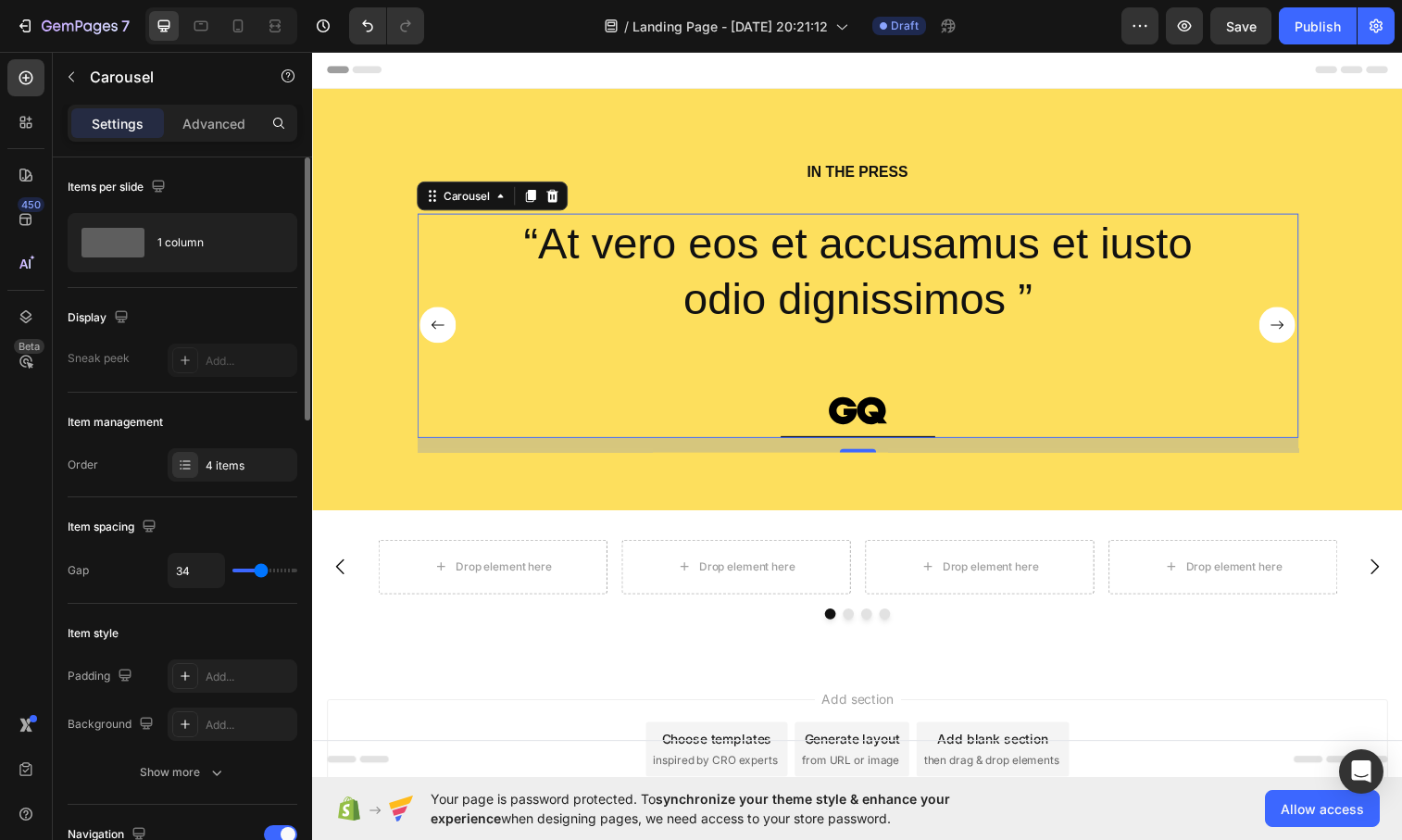
click at [260, 570] on input "range" at bounding box center [265, 570] width 65 height 4
click at [661, 496] on div "IN THE PRESS Heading “At vero eos et accusamus et iusto odio dignissimos ” Text…" at bounding box center [868, 304] width 1112 height 430
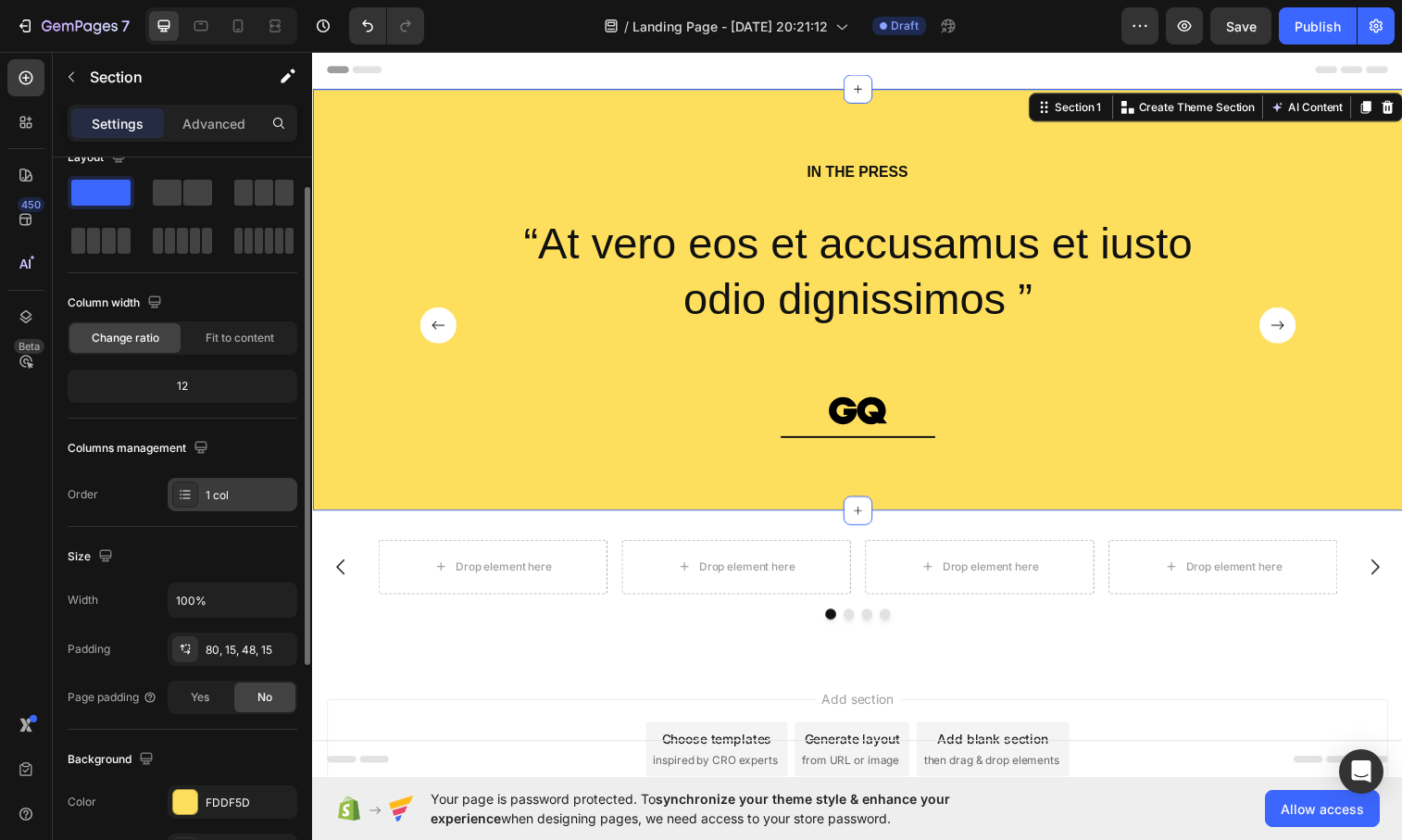
scroll to position [37, 0]
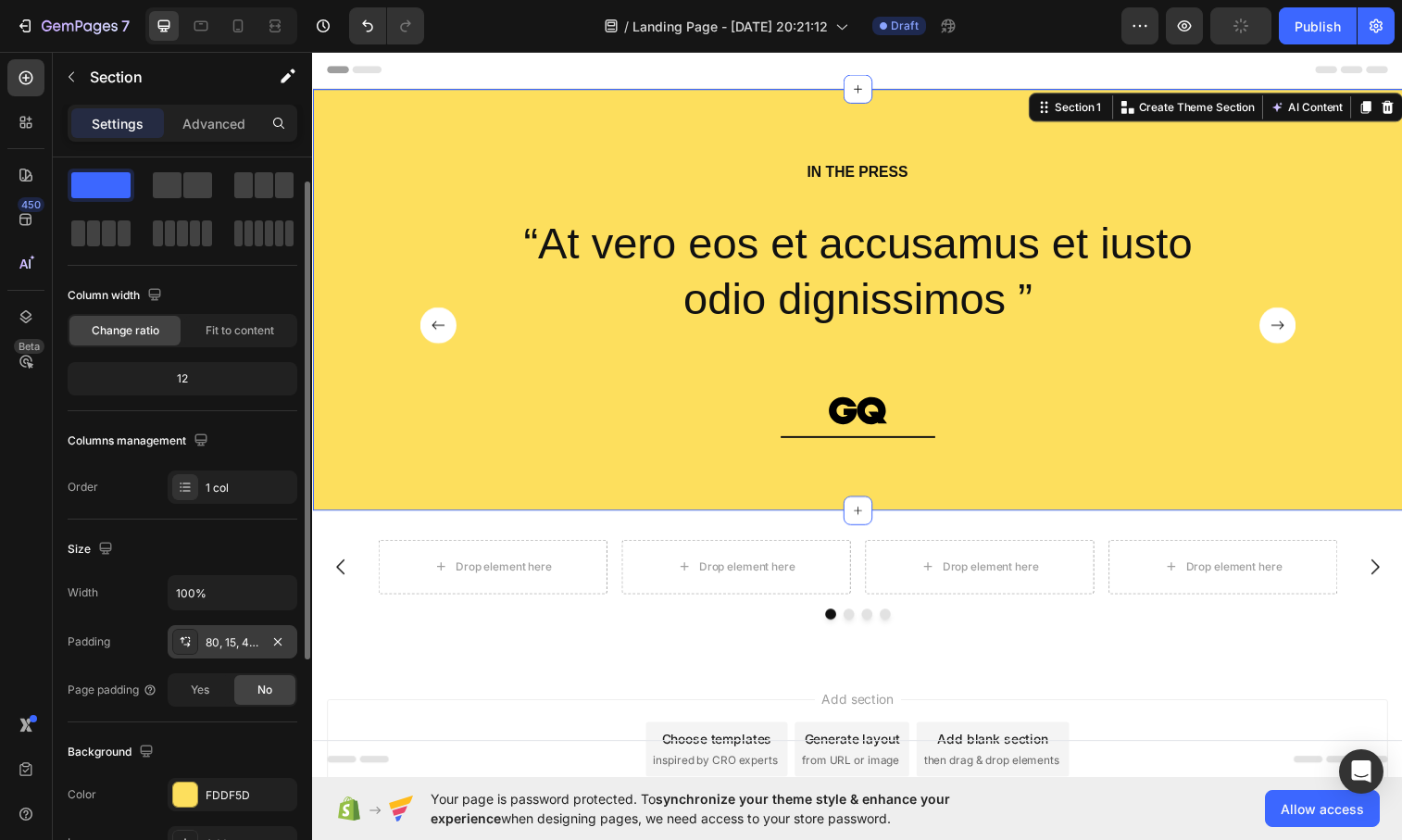
click at [183, 644] on icon at bounding box center [186, 644] width 7 height 5
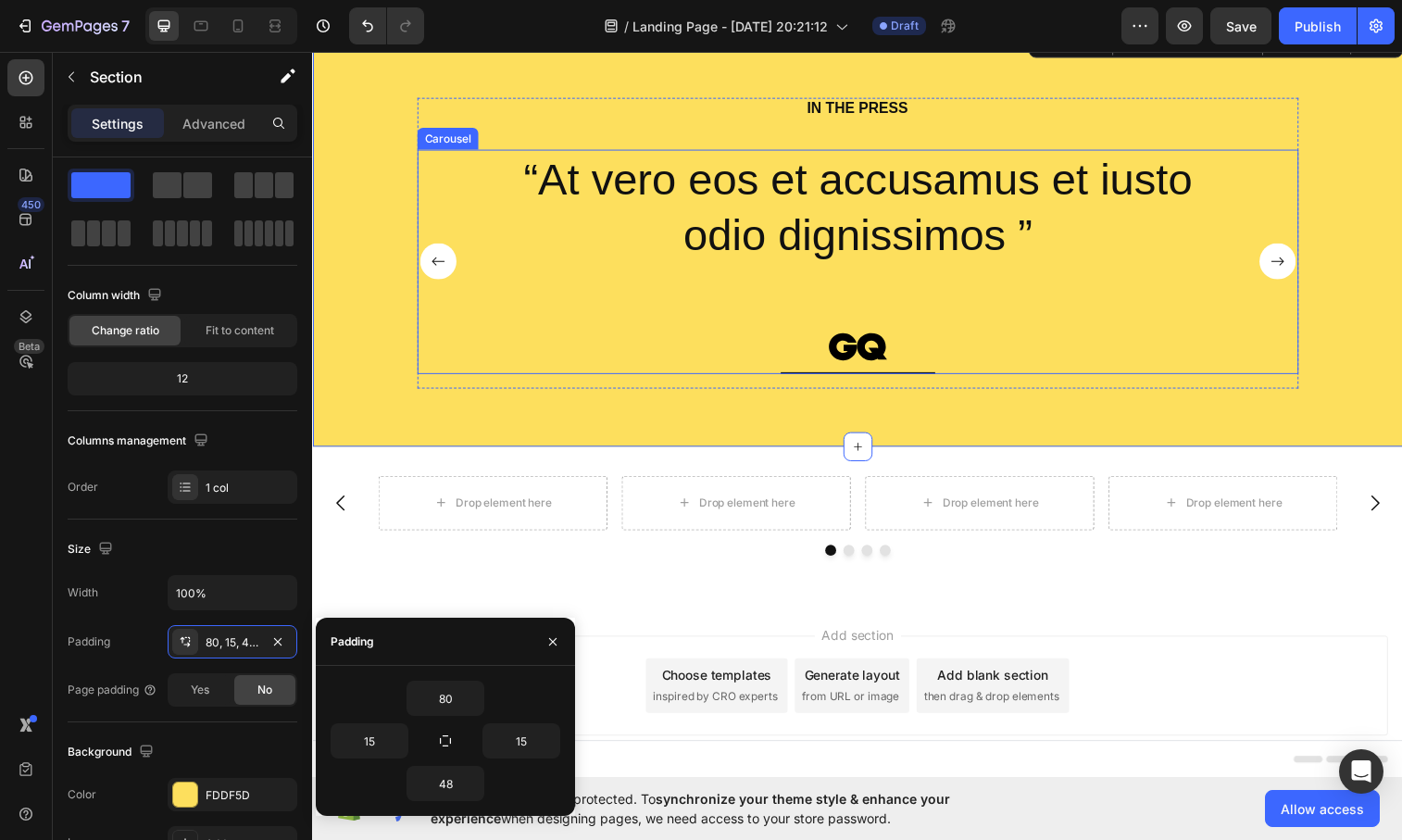
scroll to position [0, 0]
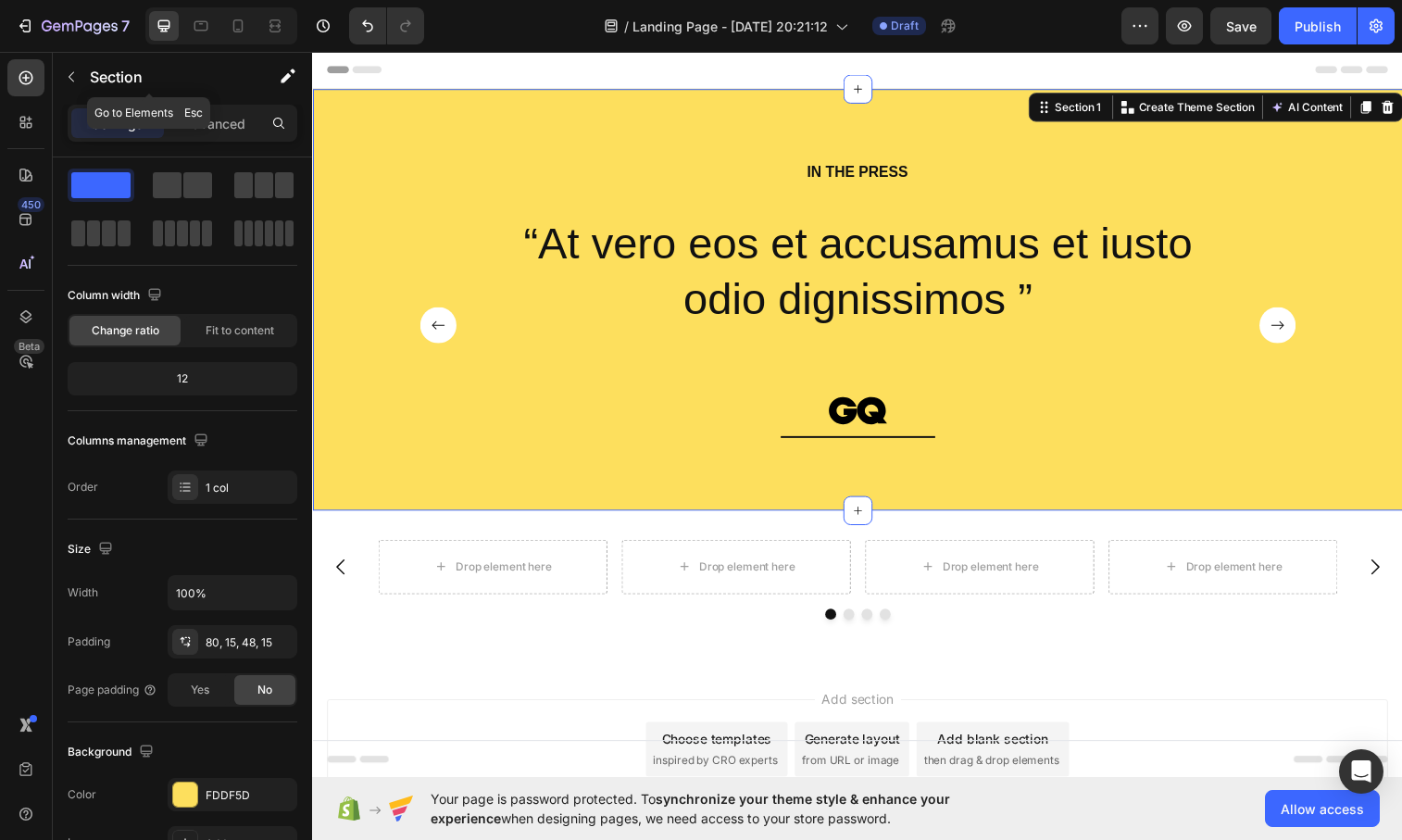
click at [74, 80] on icon "button" at bounding box center [71, 77] width 15 height 15
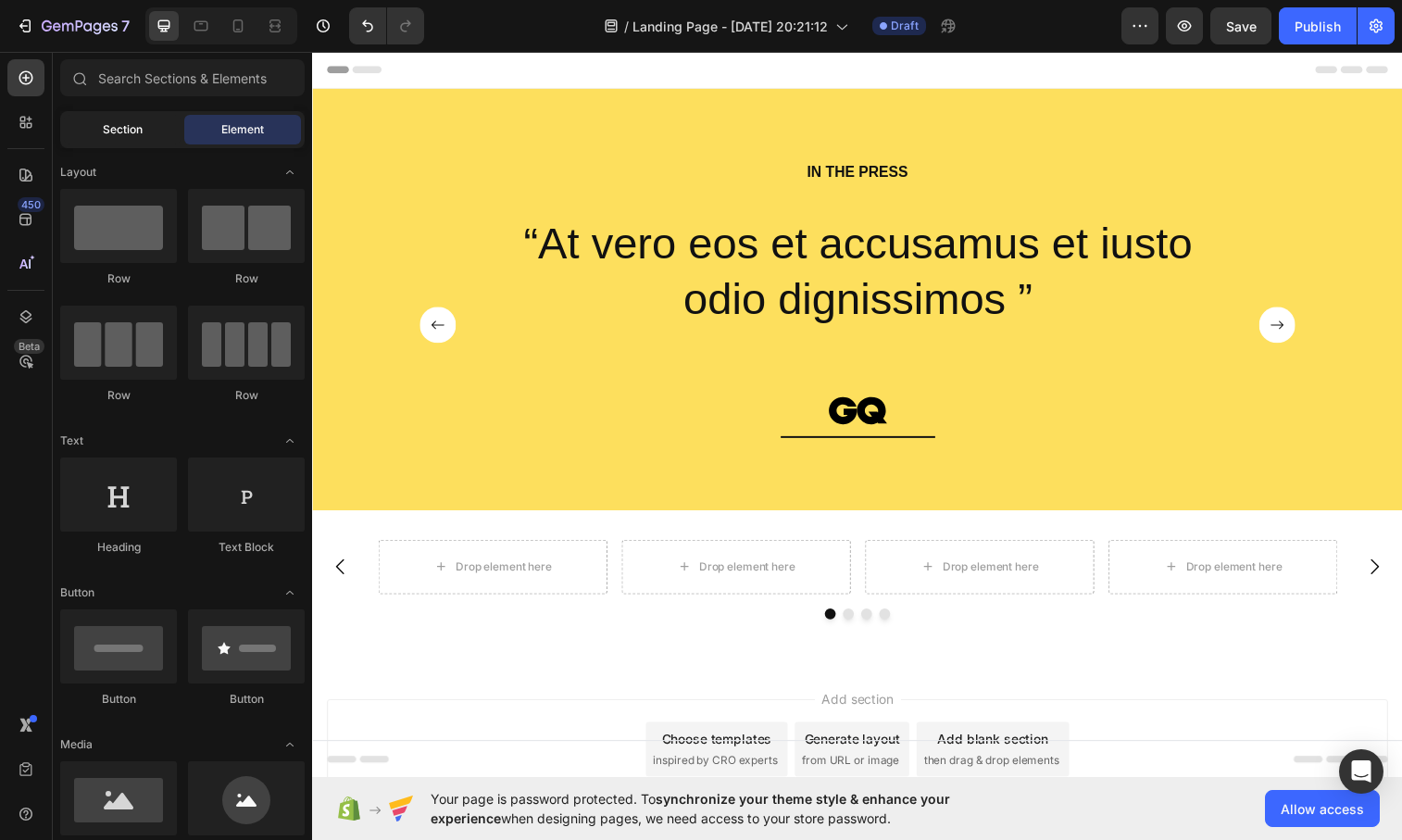
click at [126, 132] on span "Section" at bounding box center [122, 130] width 40 height 17
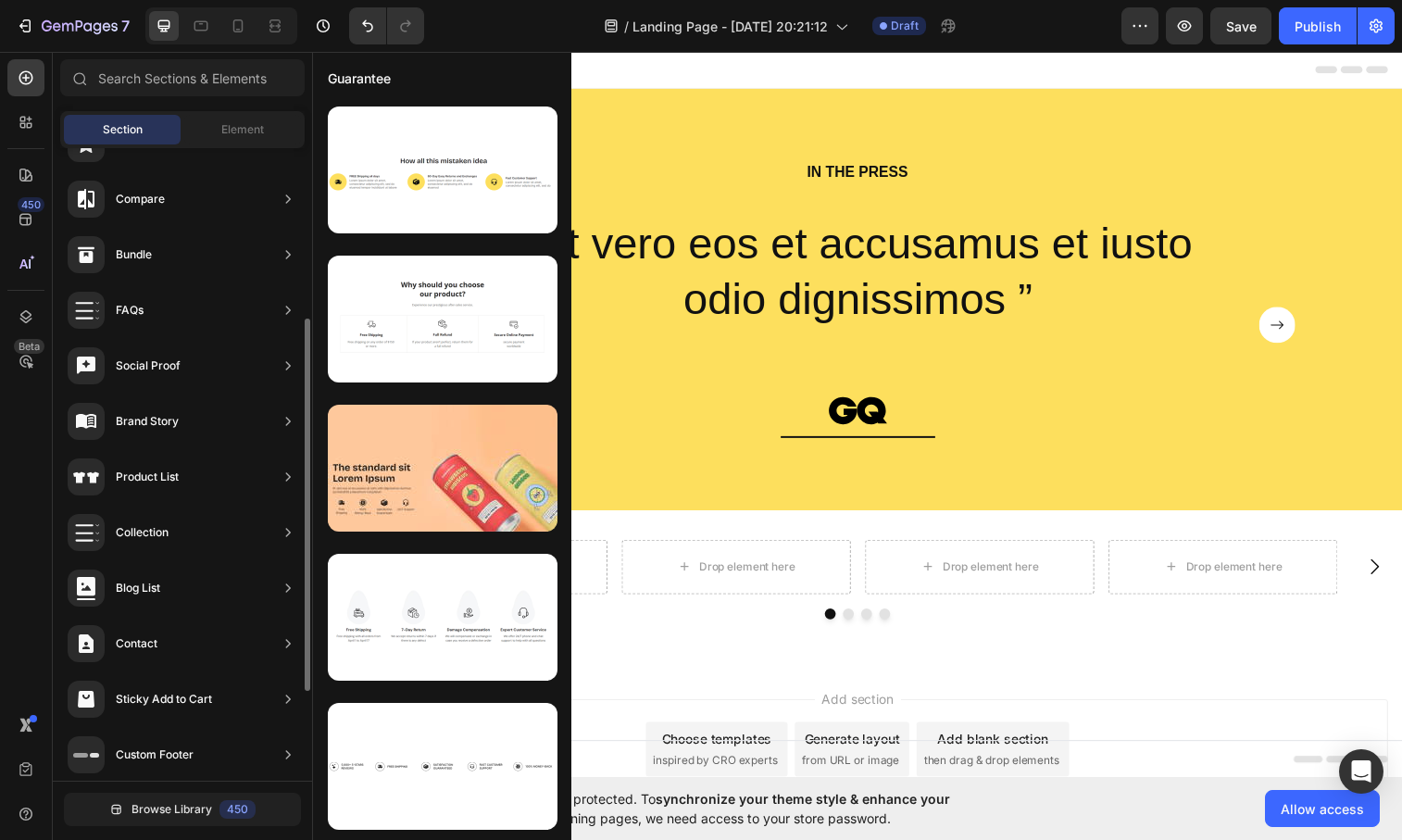
scroll to position [441, 0]
